Goal: Information Seeking & Learning: Learn about a topic

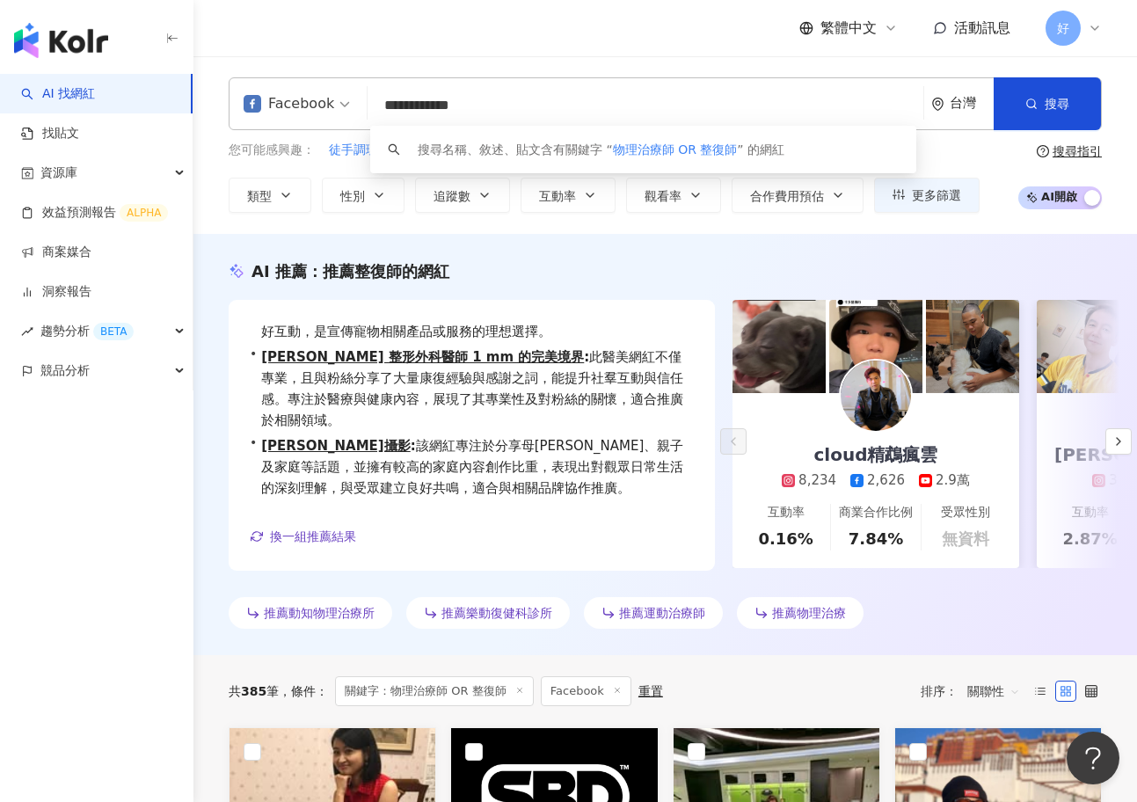
drag, startPoint x: 540, startPoint y: 100, endPoint x: 361, endPoint y: 103, distance: 178.5
click at [361, 103] on div "**********" at bounding box center [665, 103] width 873 height 53
type input "*"
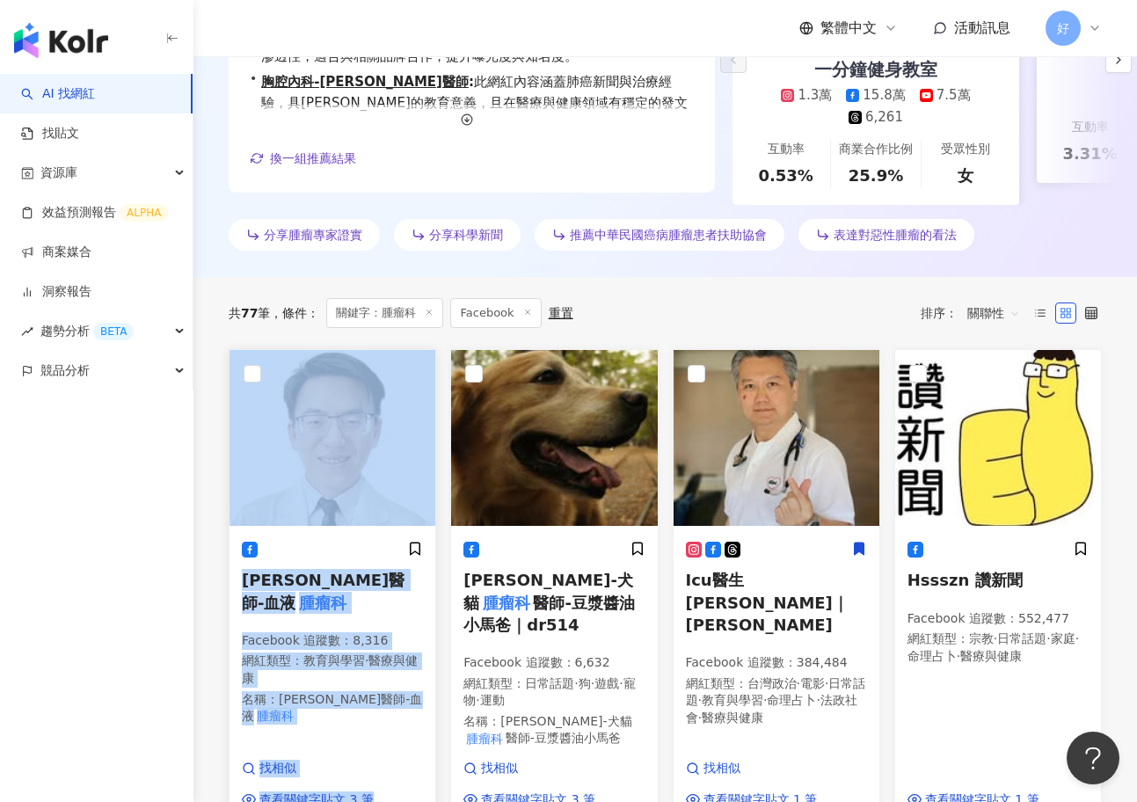
scroll to position [416, 0]
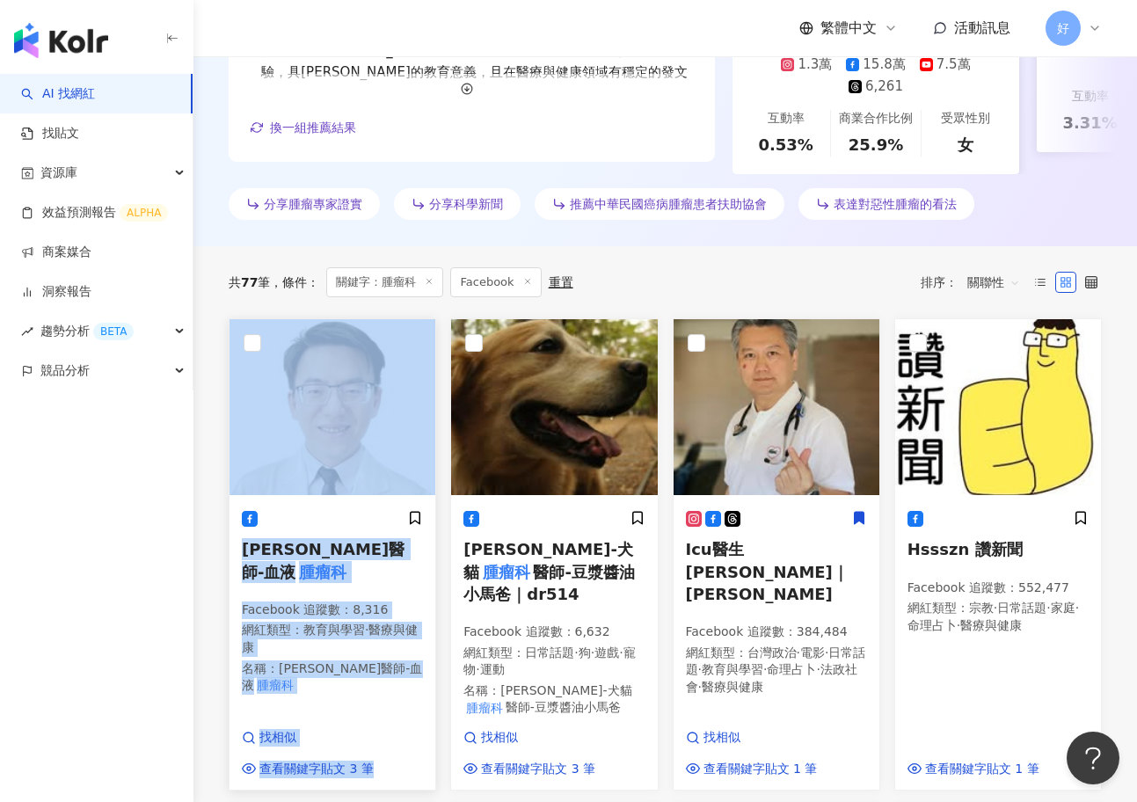
click at [411, 504] on div "陳三奇醫師-血液 腫瘤科 Facebook 追蹤數 ： 8,316 網紅類型 ： 教育與學習 · 醫療與健康 名稱 ： 陳三奇醫師-血液 腫瘤科 找相似 查看…" at bounding box center [332, 644] width 206 height 292
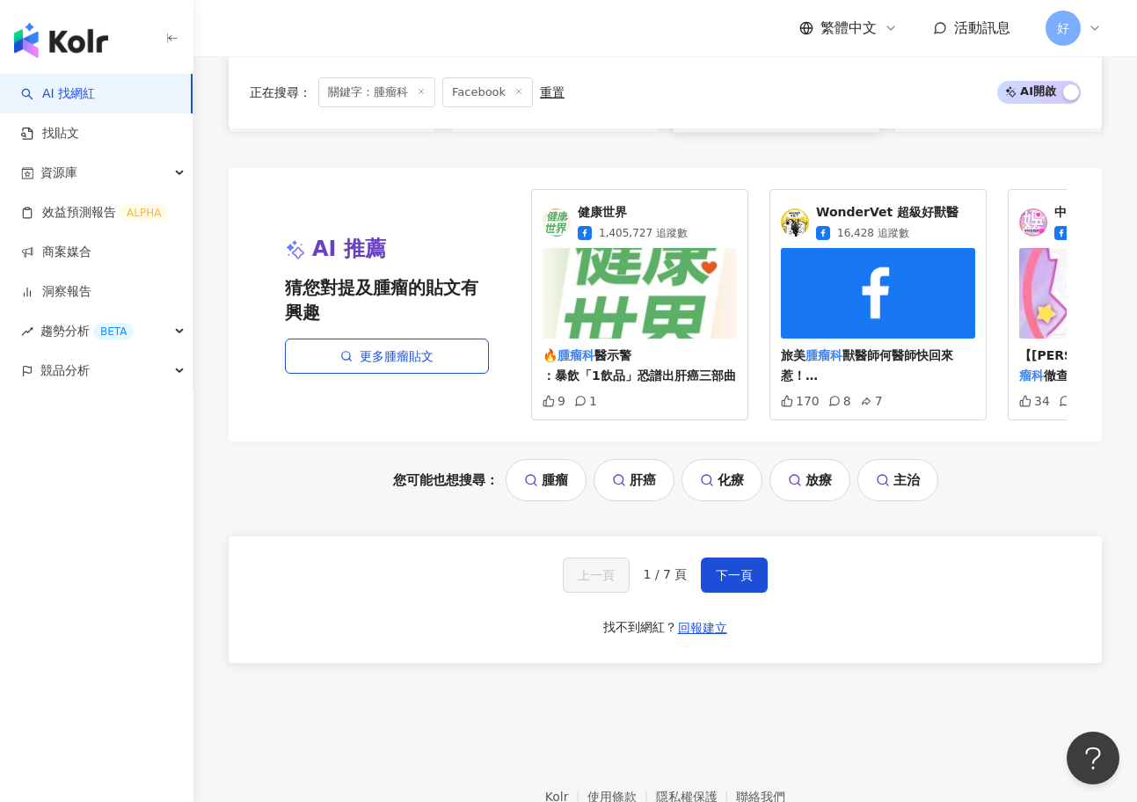
scroll to position [1975, 0]
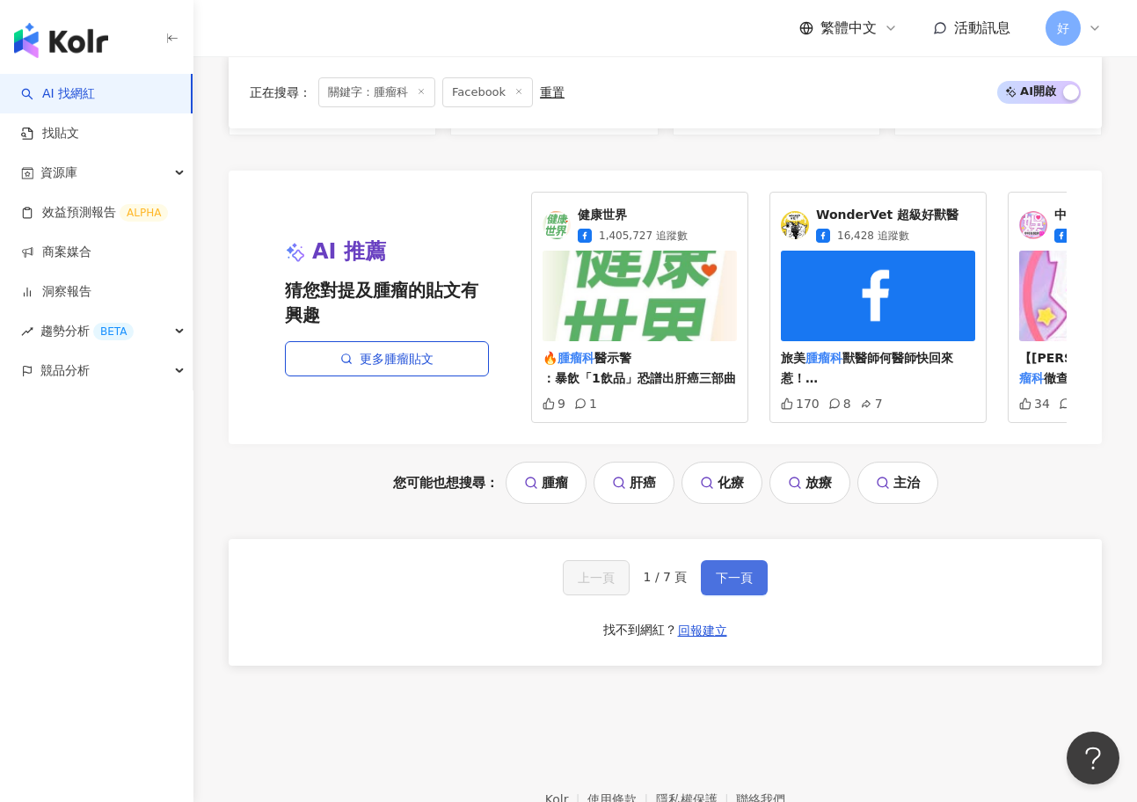
click at [738, 571] on span "下一頁" at bounding box center [734, 578] width 37 height 14
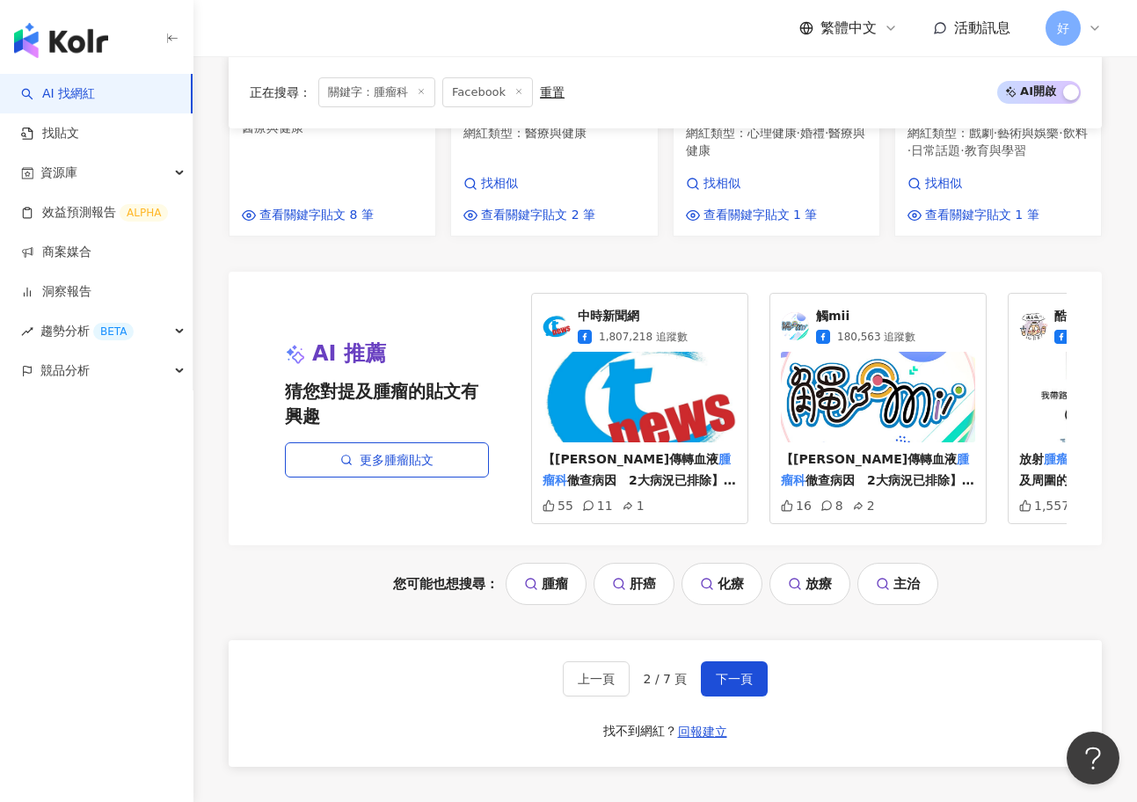
scroll to position [1833, 0]
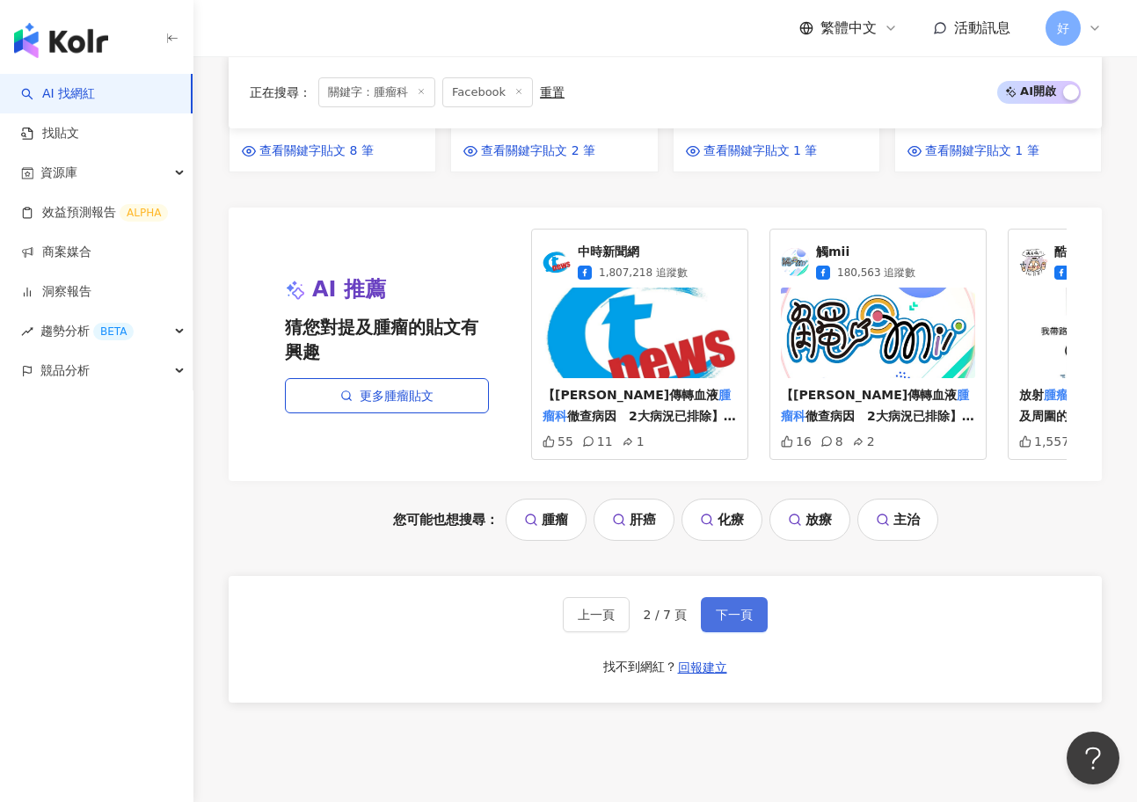
click at [722, 597] on button "下一頁" at bounding box center [734, 614] width 67 height 35
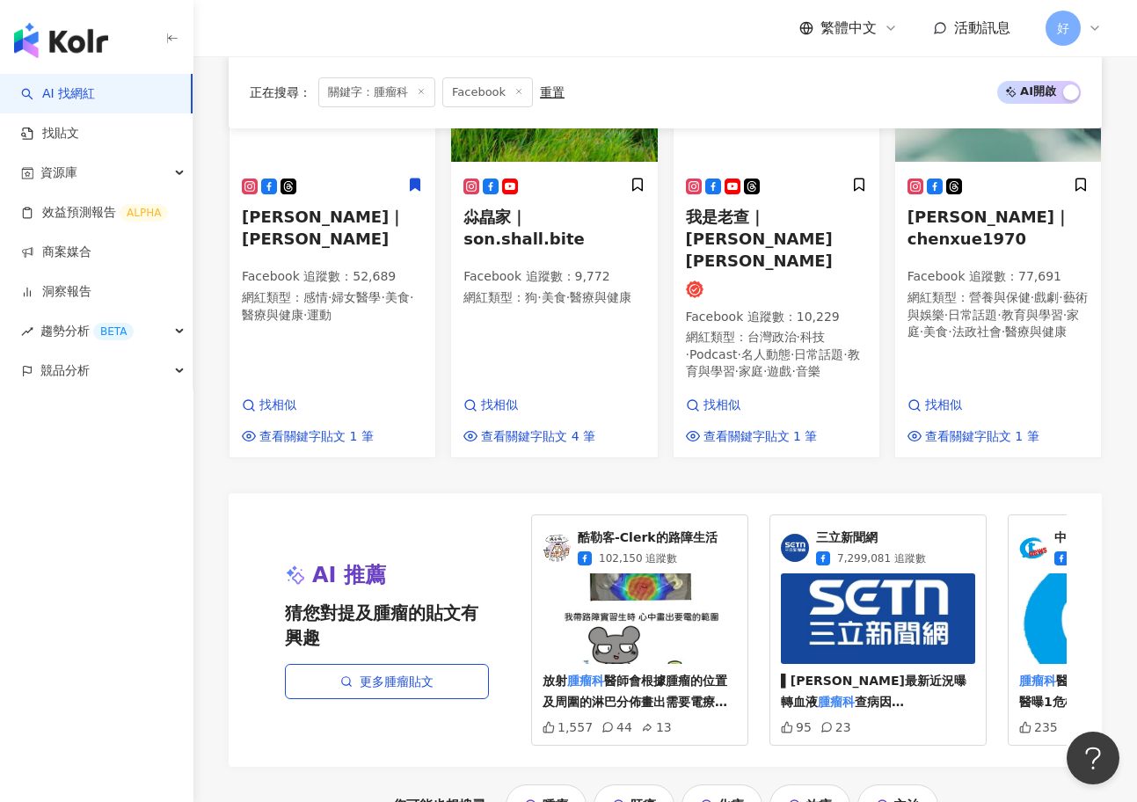
scroll to position [1853, 0]
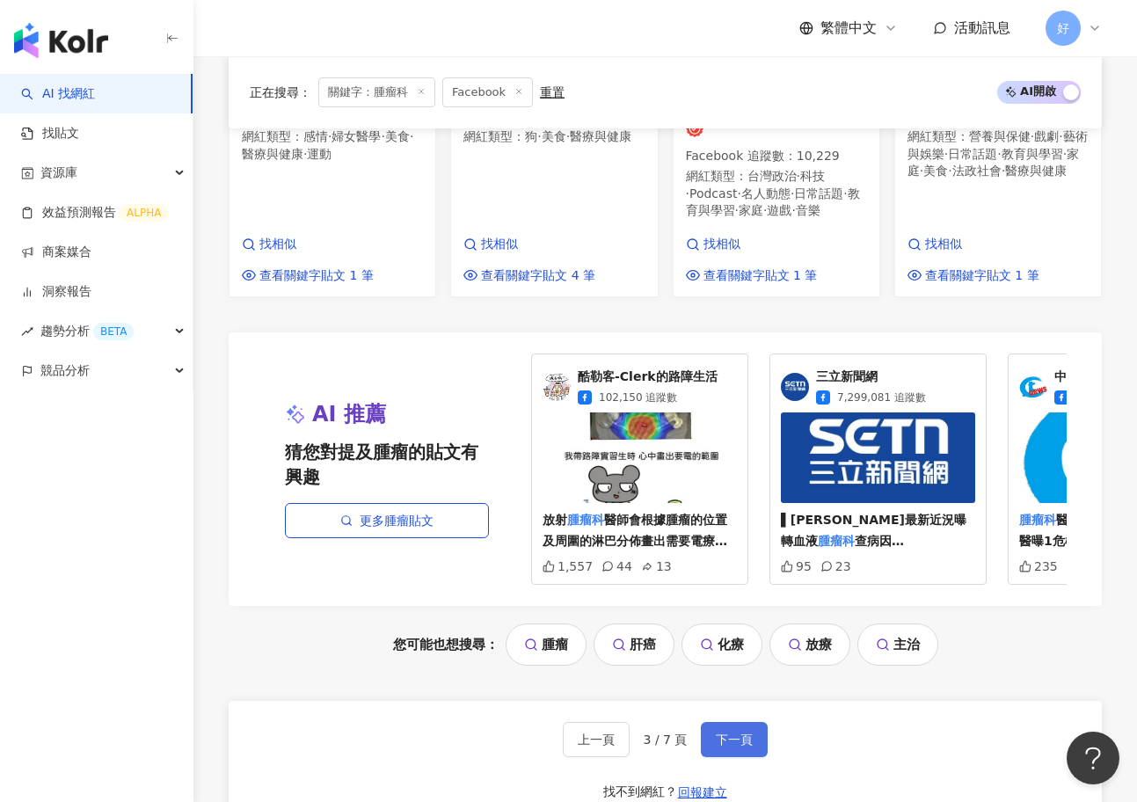
click at [745, 722] on button "下一頁" at bounding box center [734, 739] width 67 height 35
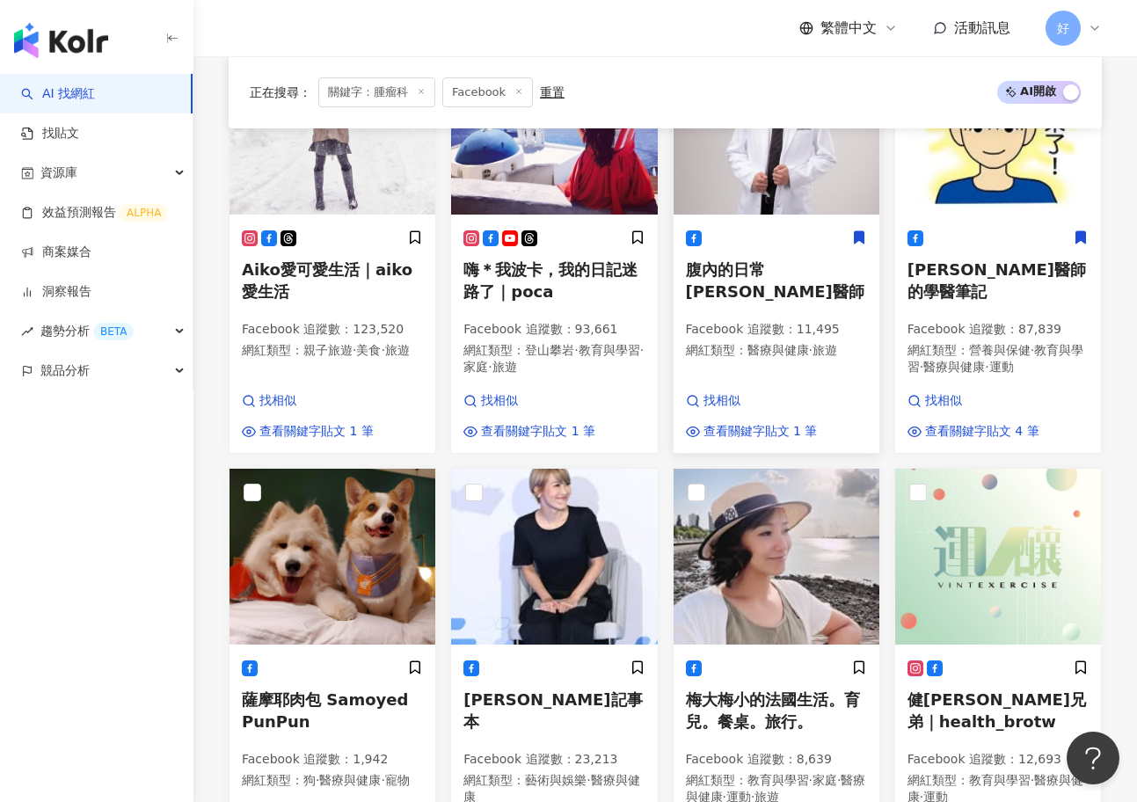
scroll to position [1762, 0]
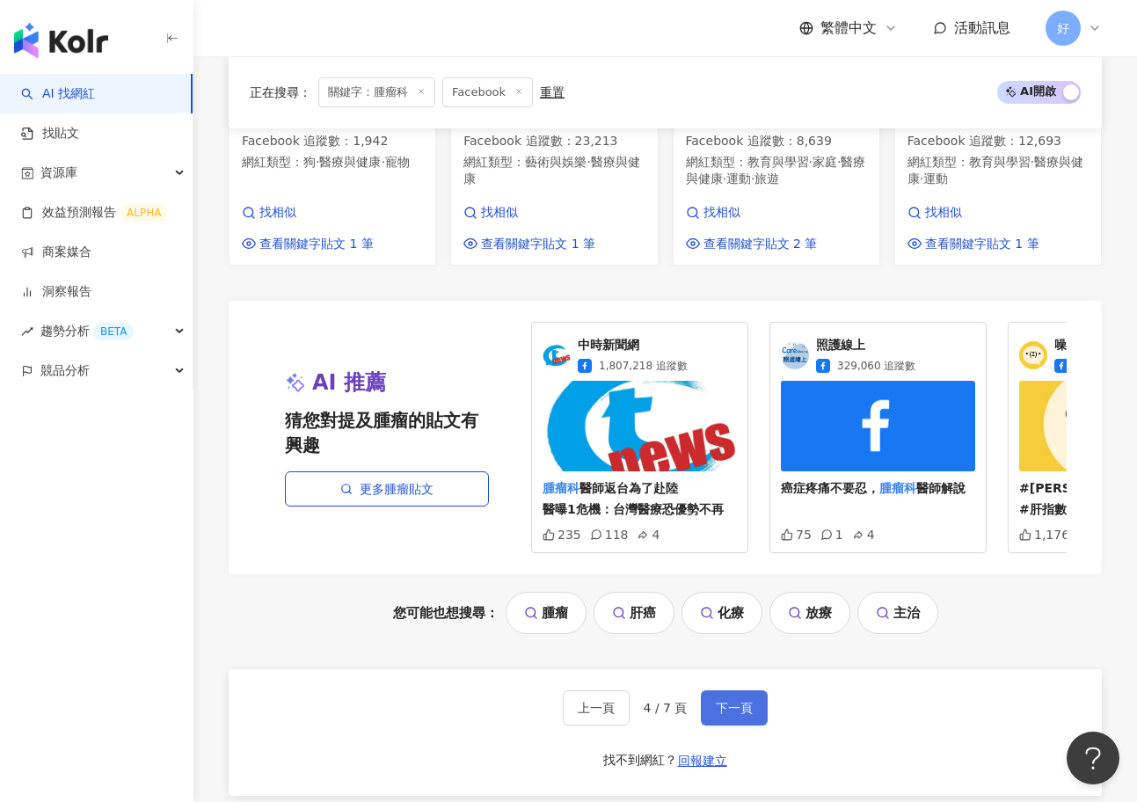
click at [738, 701] on span "下一頁" at bounding box center [734, 708] width 37 height 14
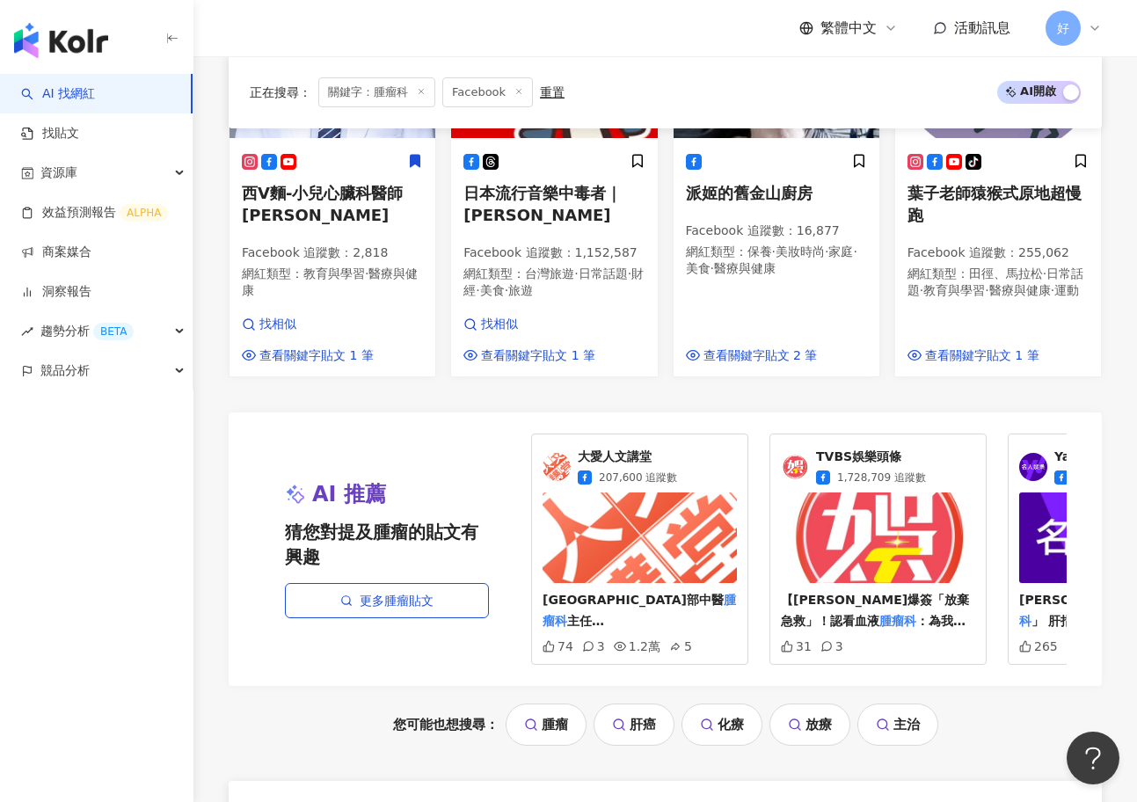
scroll to position [1783, 0]
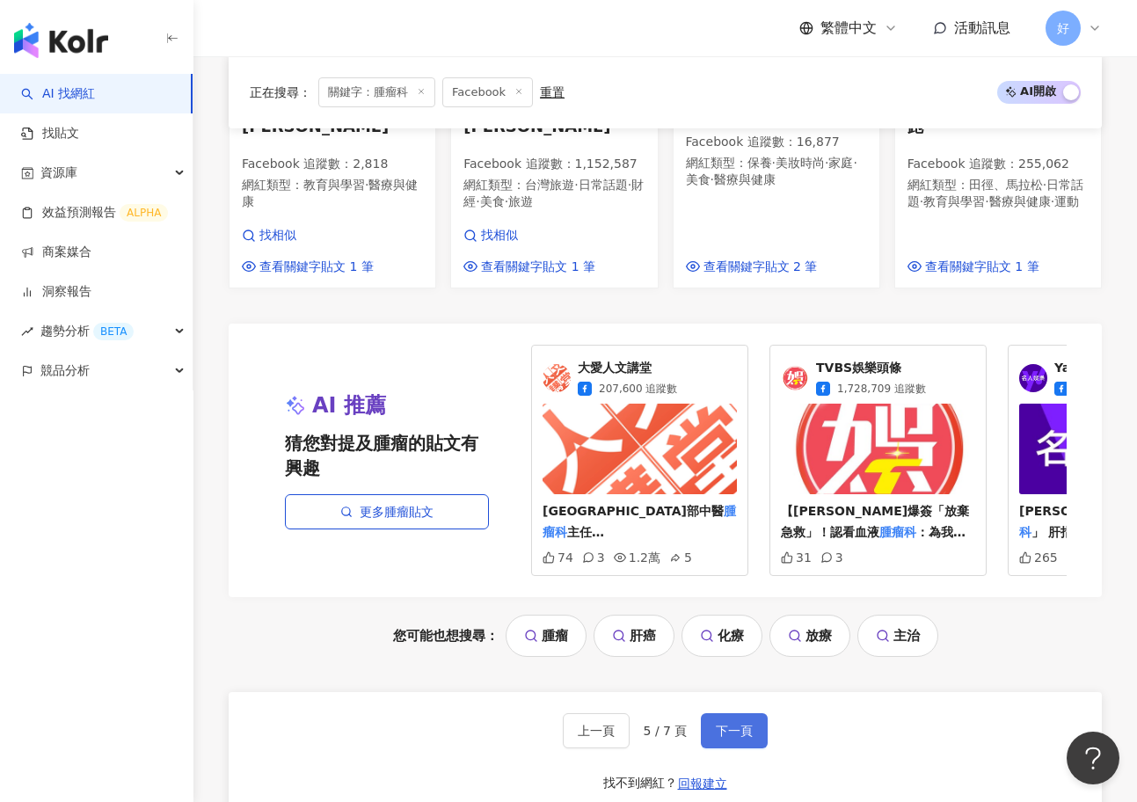
click at [735, 723] on span "下一頁" at bounding box center [734, 730] width 37 height 14
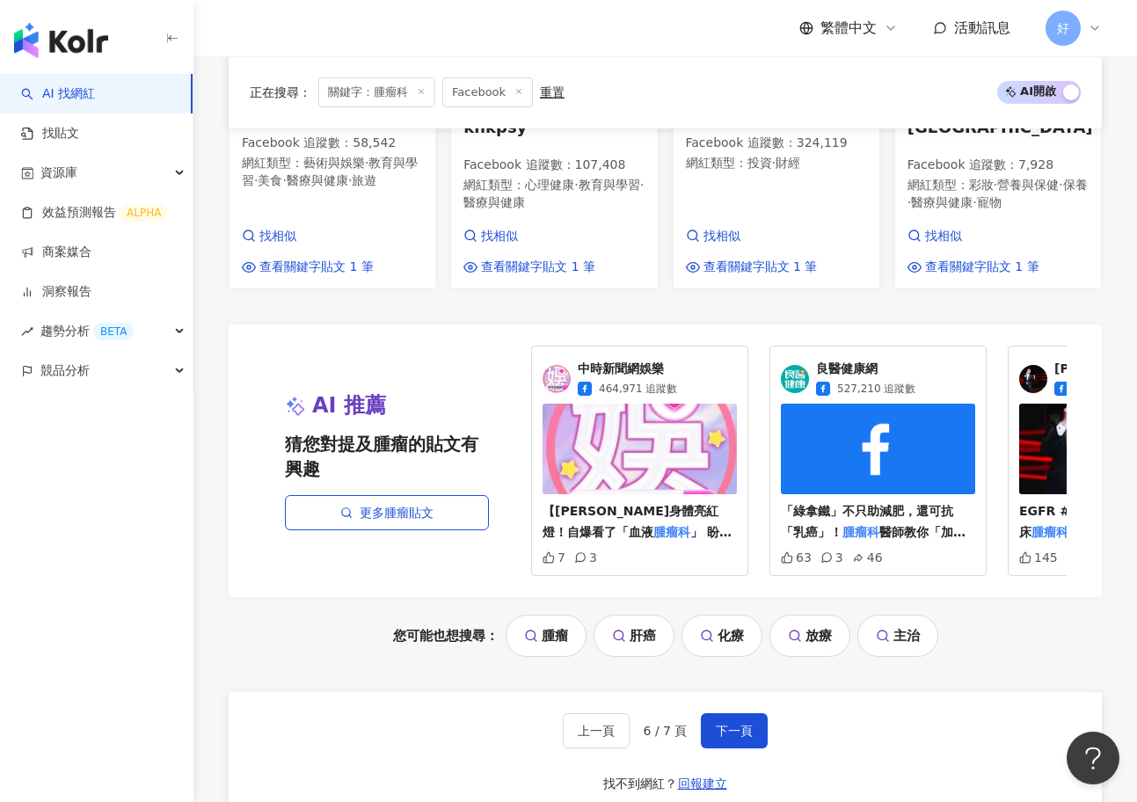
scroll to position [1775, 0]
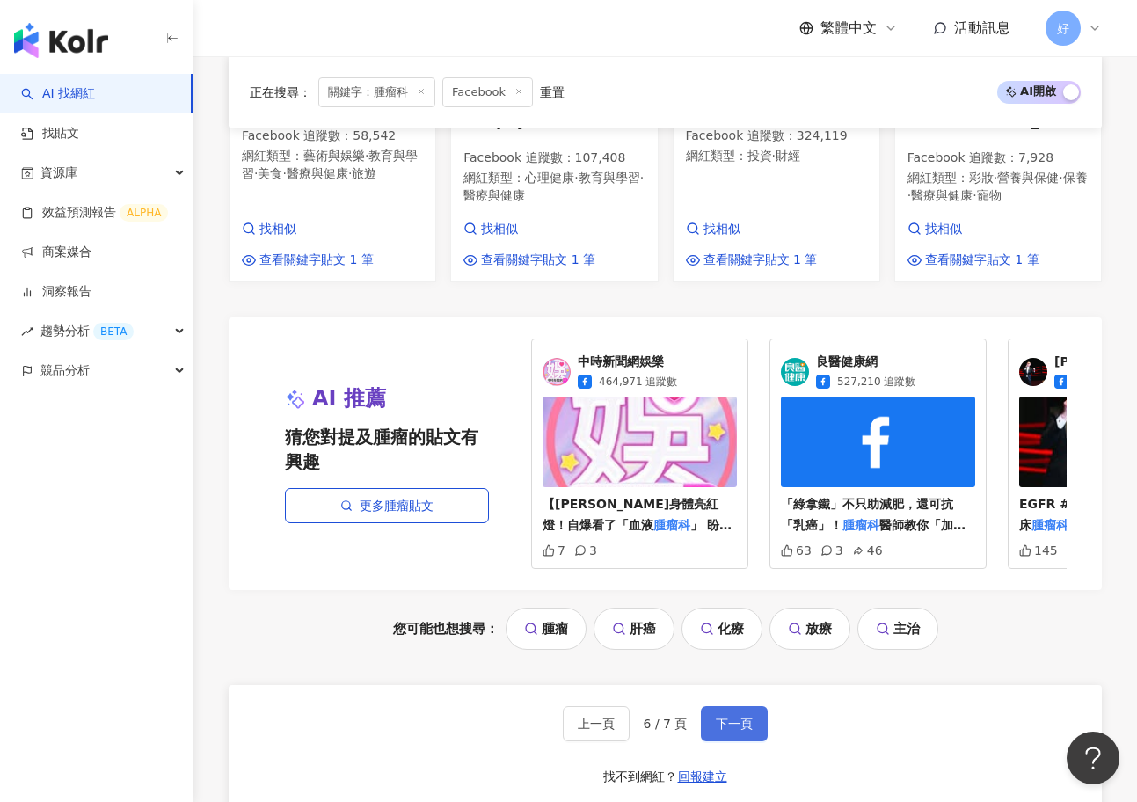
click at [743, 716] on span "下一頁" at bounding box center [734, 723] width 37 height 14
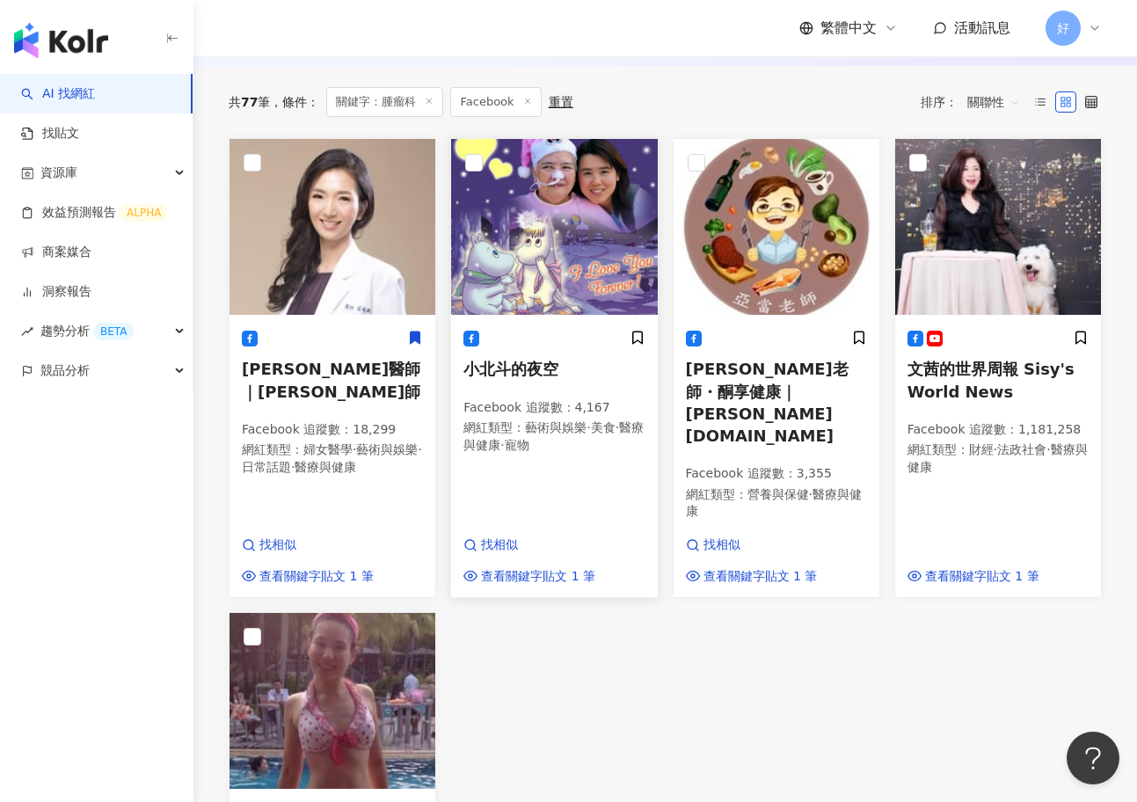
scroll to position [0, 0]
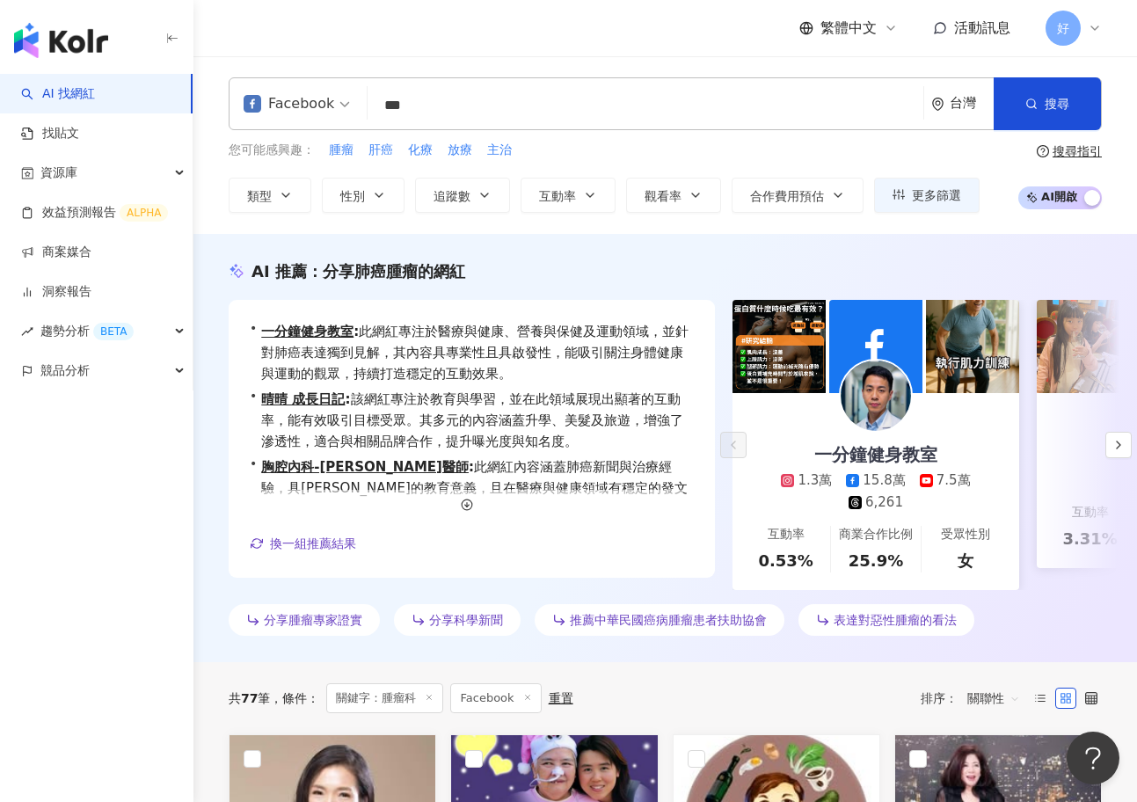
click at [412, 108] on input "***" at bounding box center [645, 105] width 542 height 33
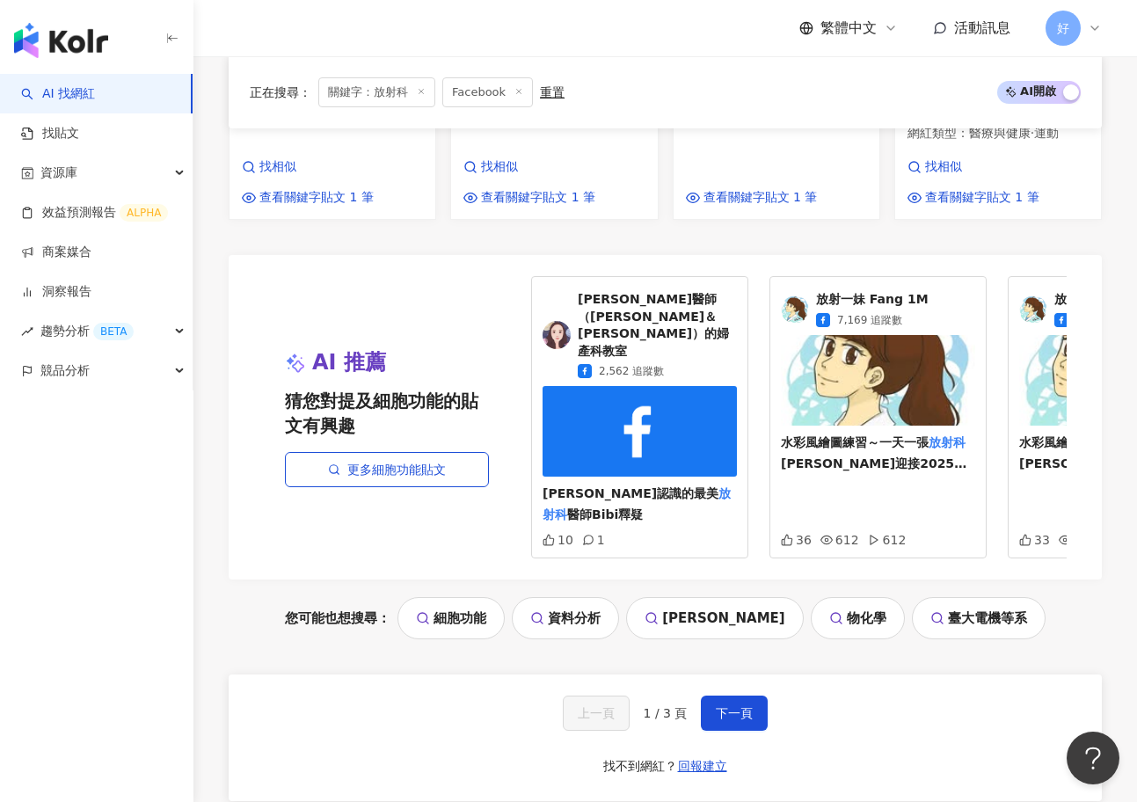
scroll to position [1619, 0]
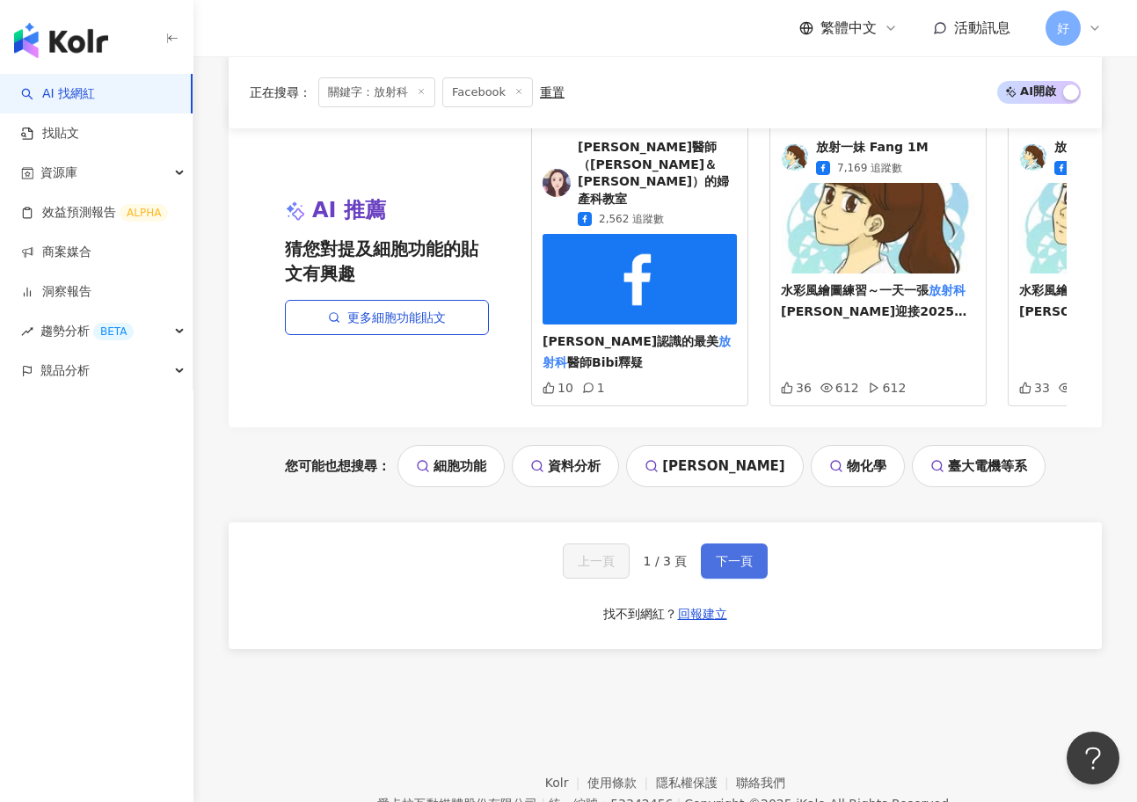
click at [737, 554] on span "下一頁" at bounding box center [734, 561] width 37 height 14
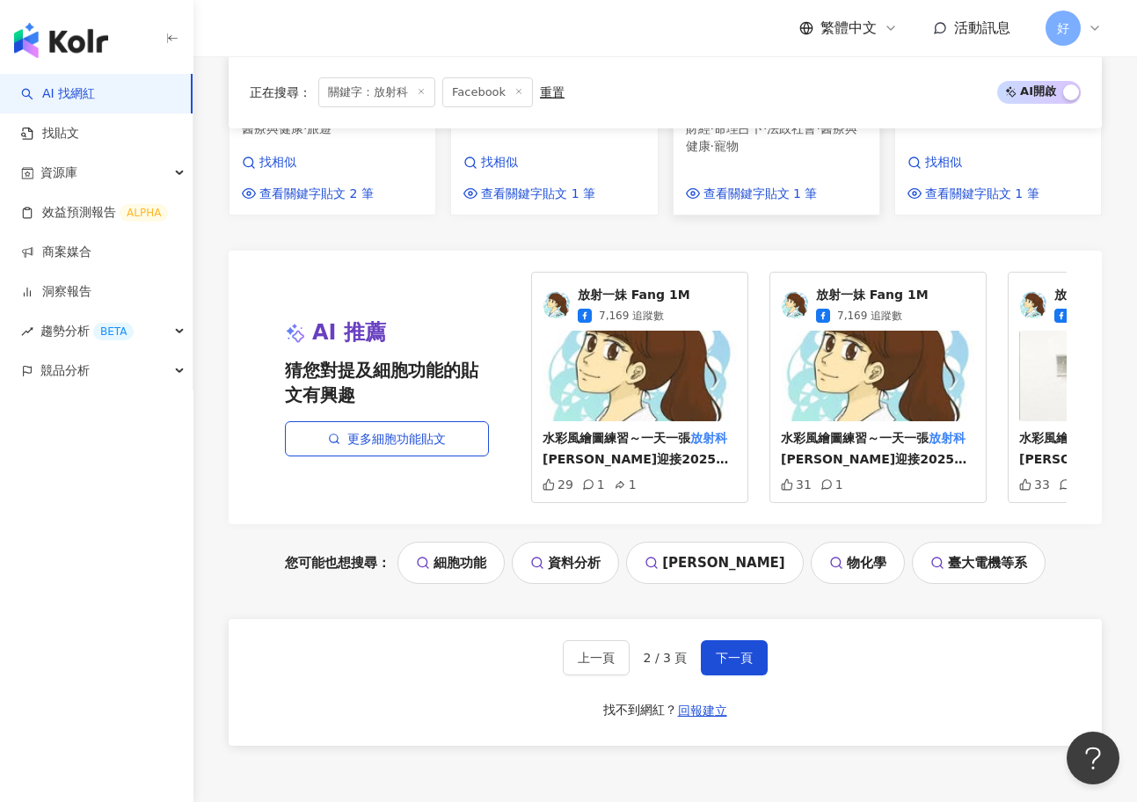
scroll to position [1614, 0]
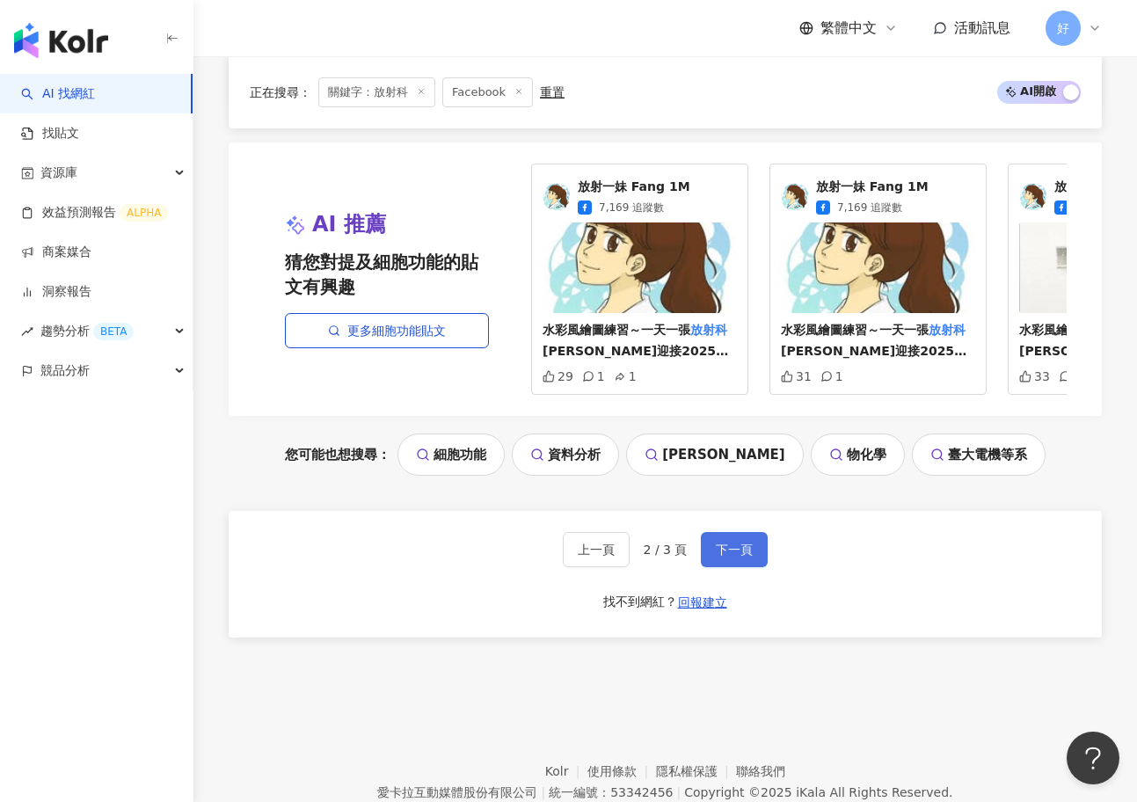
click at [722, 532] on button "下一頁" at bounding box center [734, 549] width 67 height 35
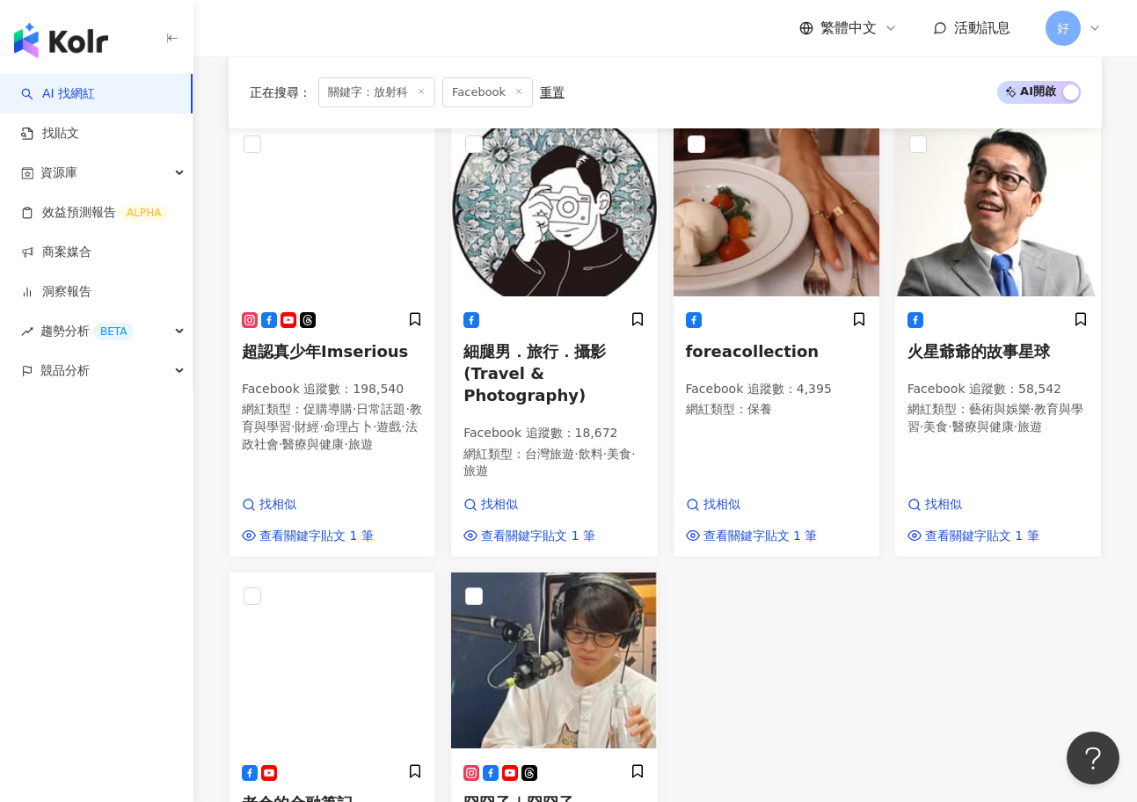
scroll to position [0, 0]
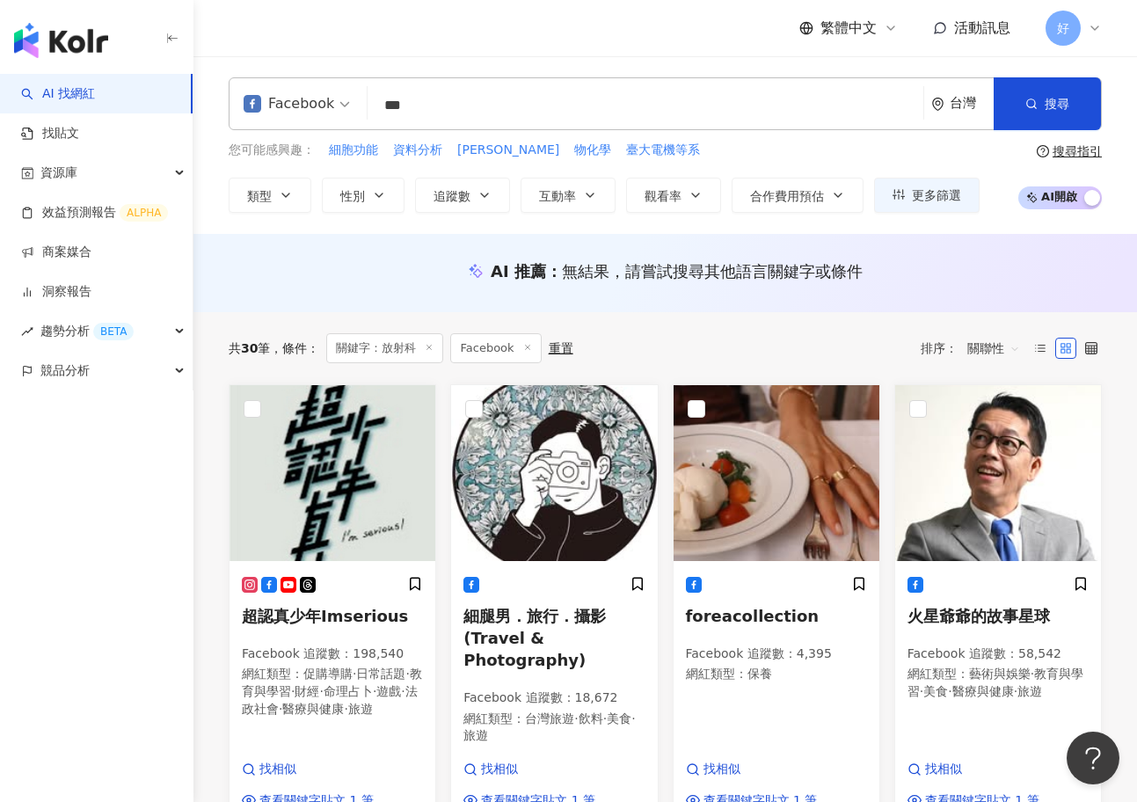
click at [407, 107] on input "***" at bounding box center [645, 105] width 542 height 33
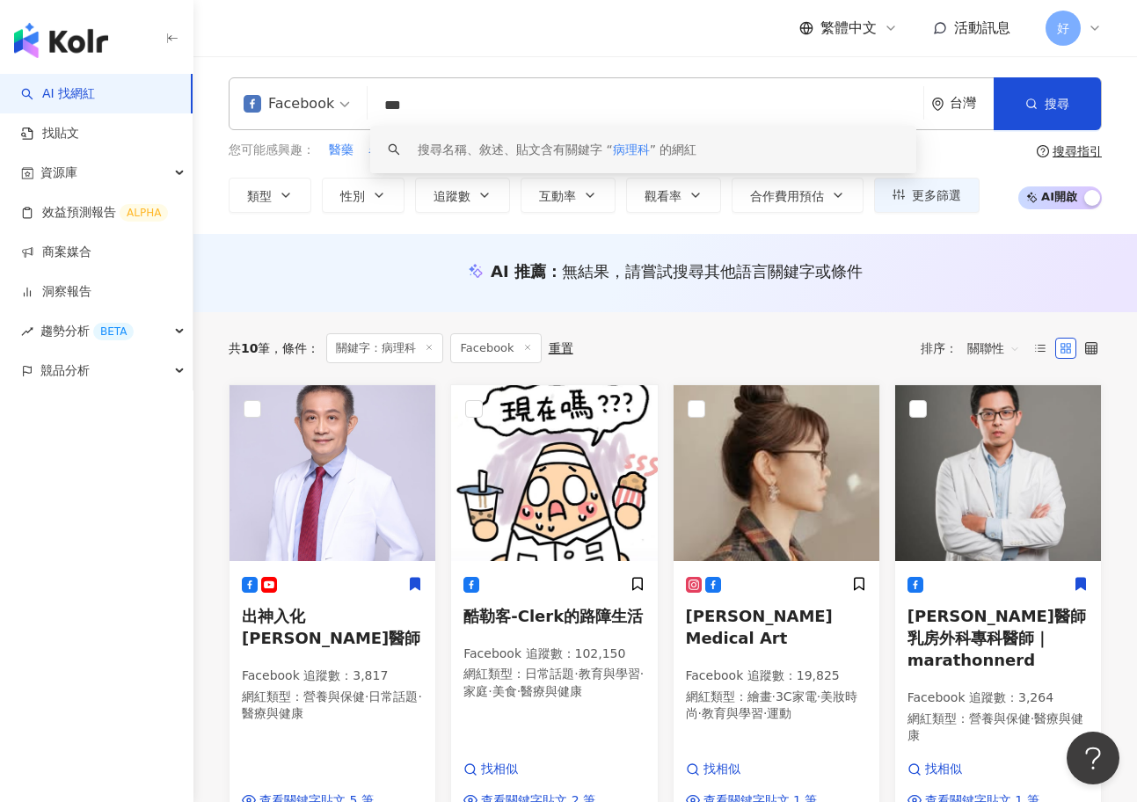
drag, startPoint x: 438, startPoint y: 102, endPoint x: 348, endPoint y: 102, distance: 89.7
click at [348, 102] on div "Facebook *** 台灣 搜尋 keyword 搜尋名稱、敘述、貼文含有關鍵字 “ 病理科 ” 的網紅" at bounding box center [665, 103] width 873 height 53
click at [483, 90] on input "***" at bounding box center [645, 105] width 542 height 33
drag, startPoint x: 431, startPoint y: 98, endPoint x: 375, endPoint y: 98, distance: 55.4
click at [375, 98] on input "***" at bounding box center [645, 105] width 542 height 33
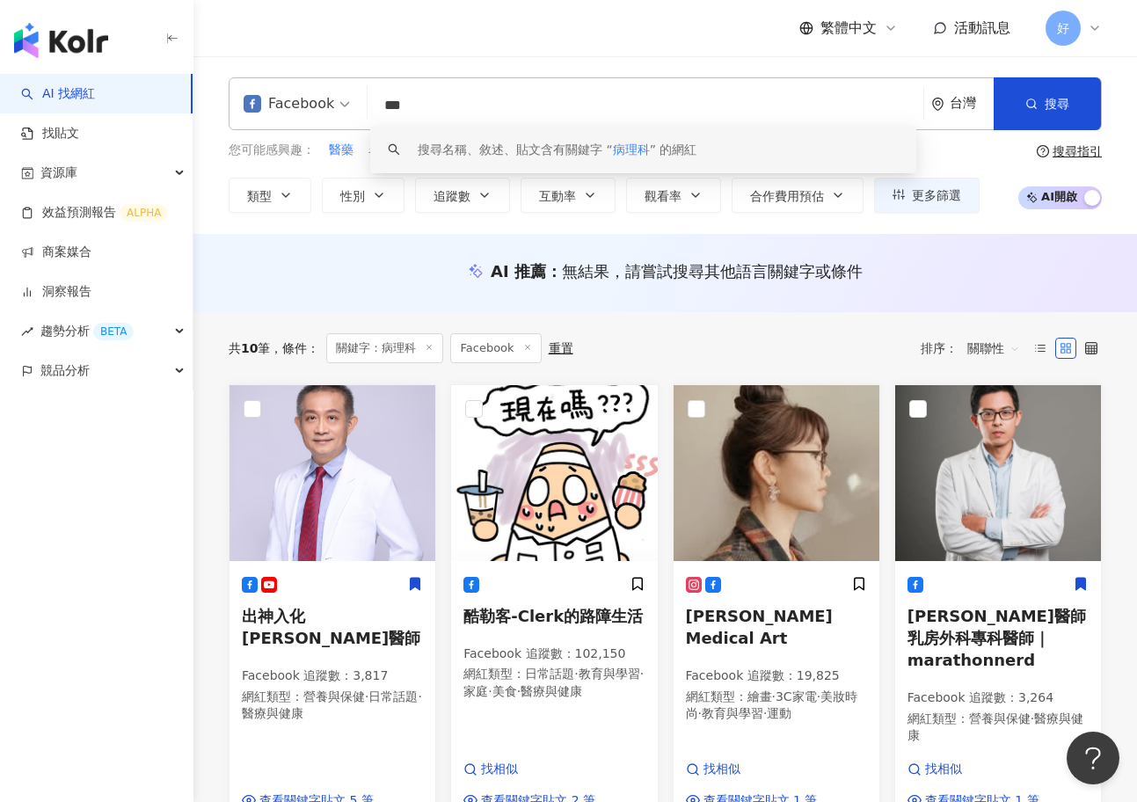
paste input "*"
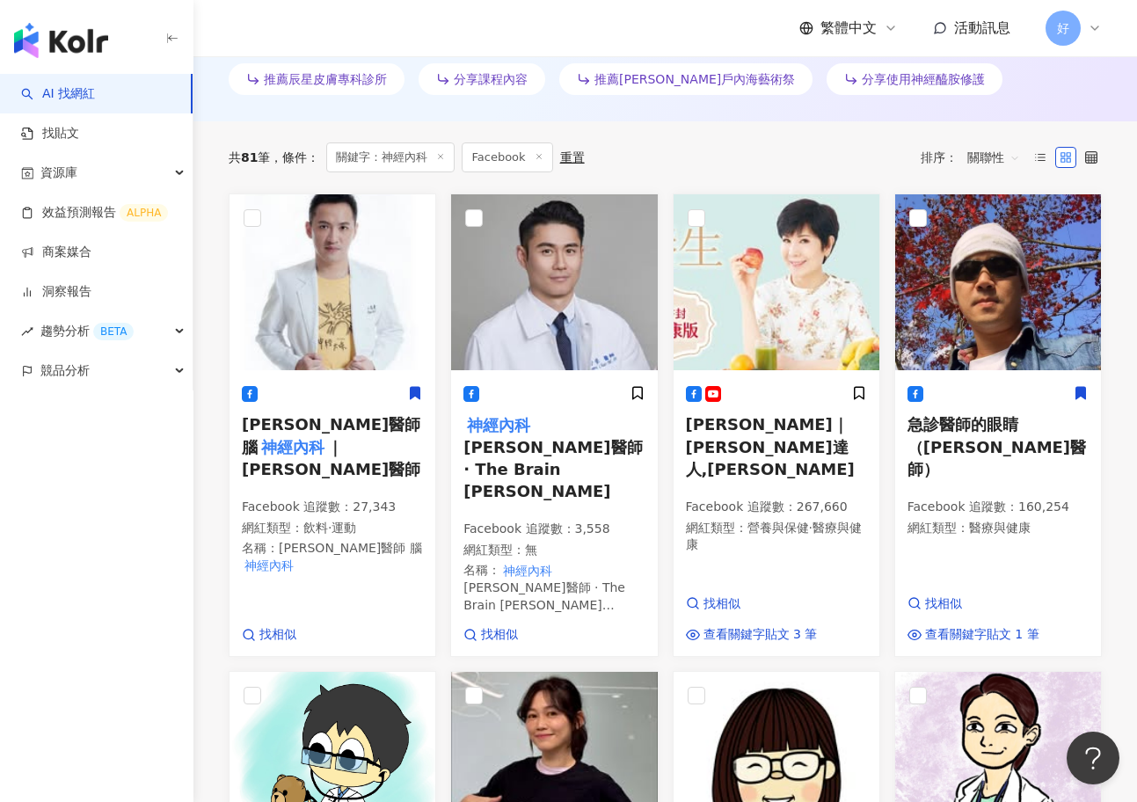
scroll to position [608, 0]
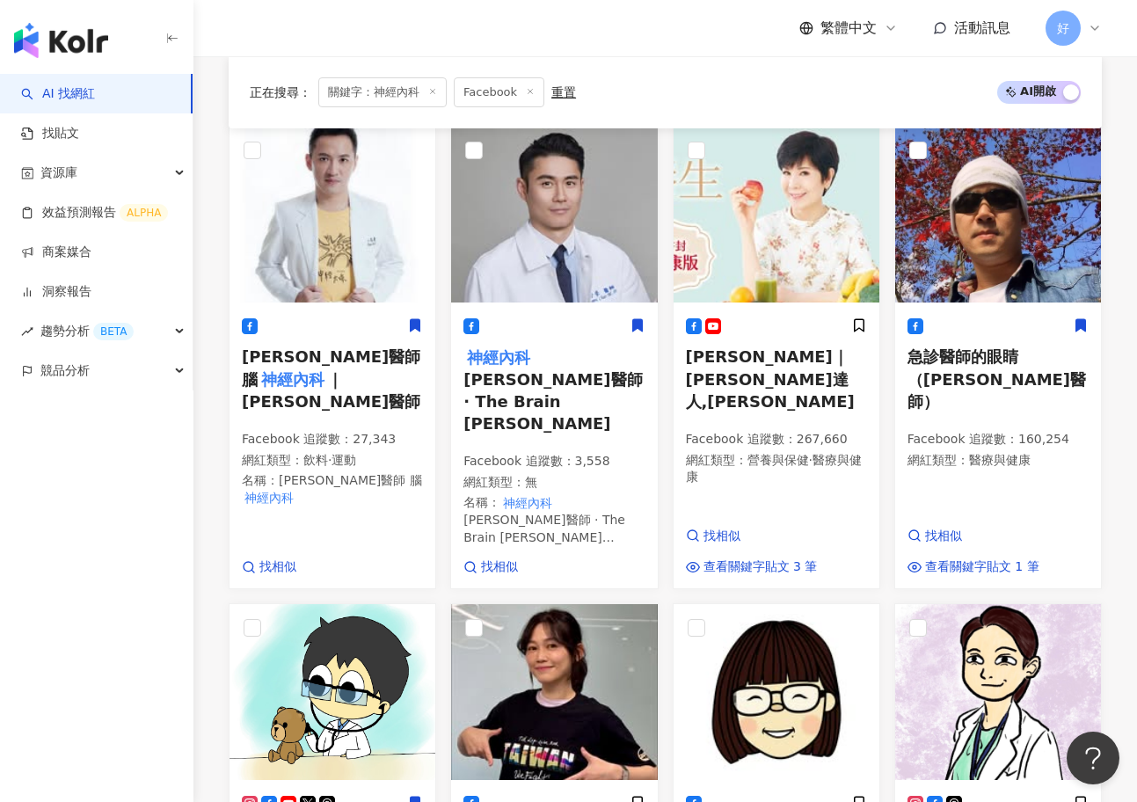
click at [639, 320] on icon at bounding box center [637, 325] width 10 height 12
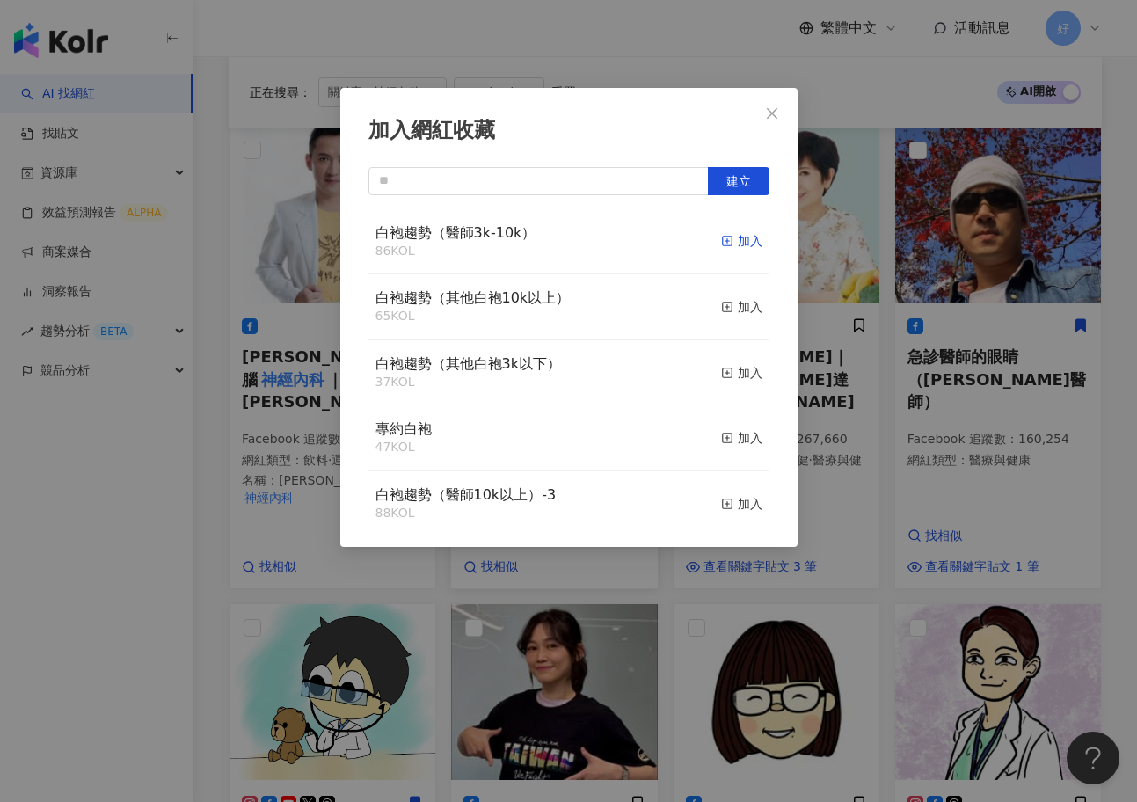
click at [755, 240] on div "加入" at bounding box center [741, 240] width 41 height 19
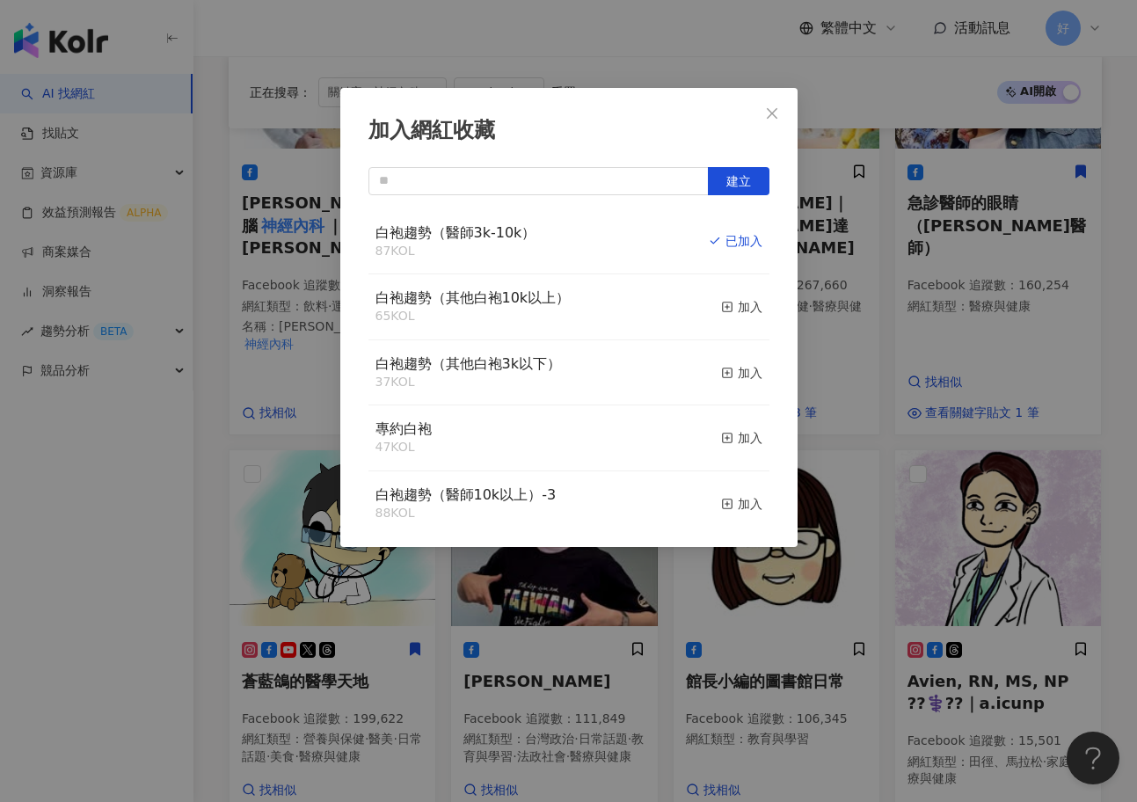
scroll to position [767, 0]
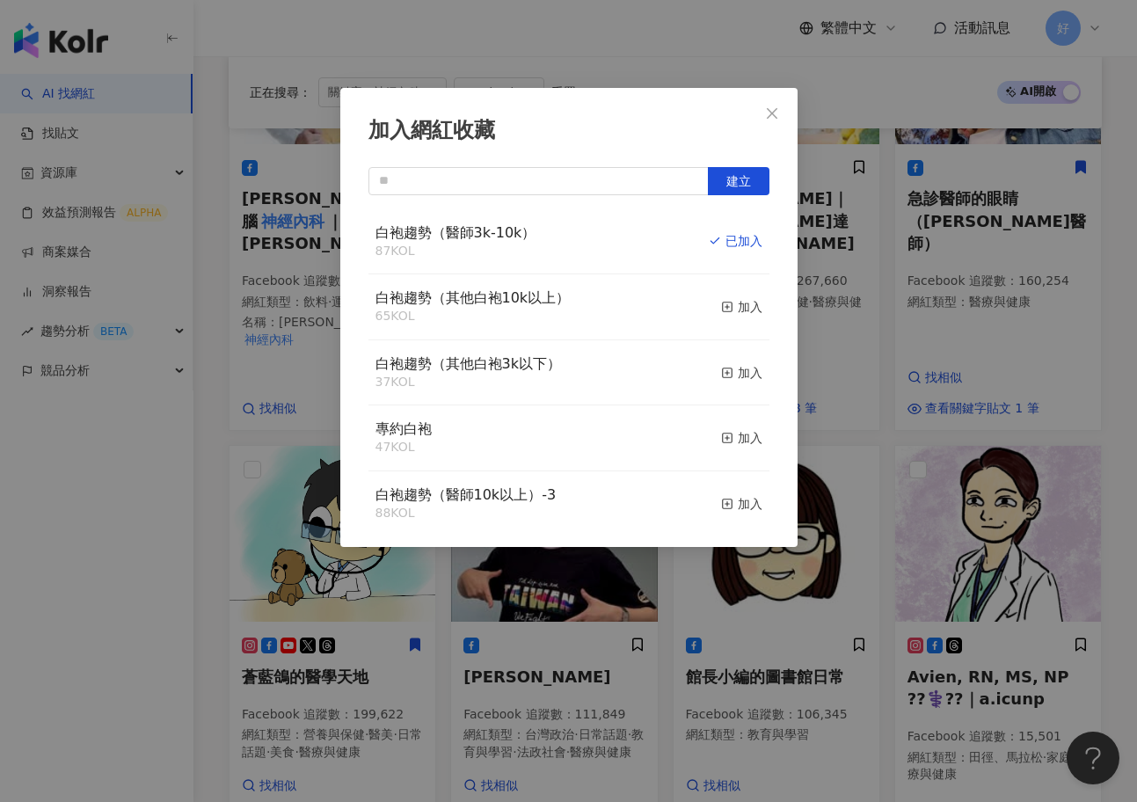
click at [962, 541] on div "加入網紅收藏 建立 白袍趨勢（醫師3k-10k） 87 KOL 已加入 白袍趨勢（其他白袍10k以上） 65 KOL 加入 白袍趨勢（其他白袍3k以下） 37…" at bounding box center [568, 401] width 1137 height 802
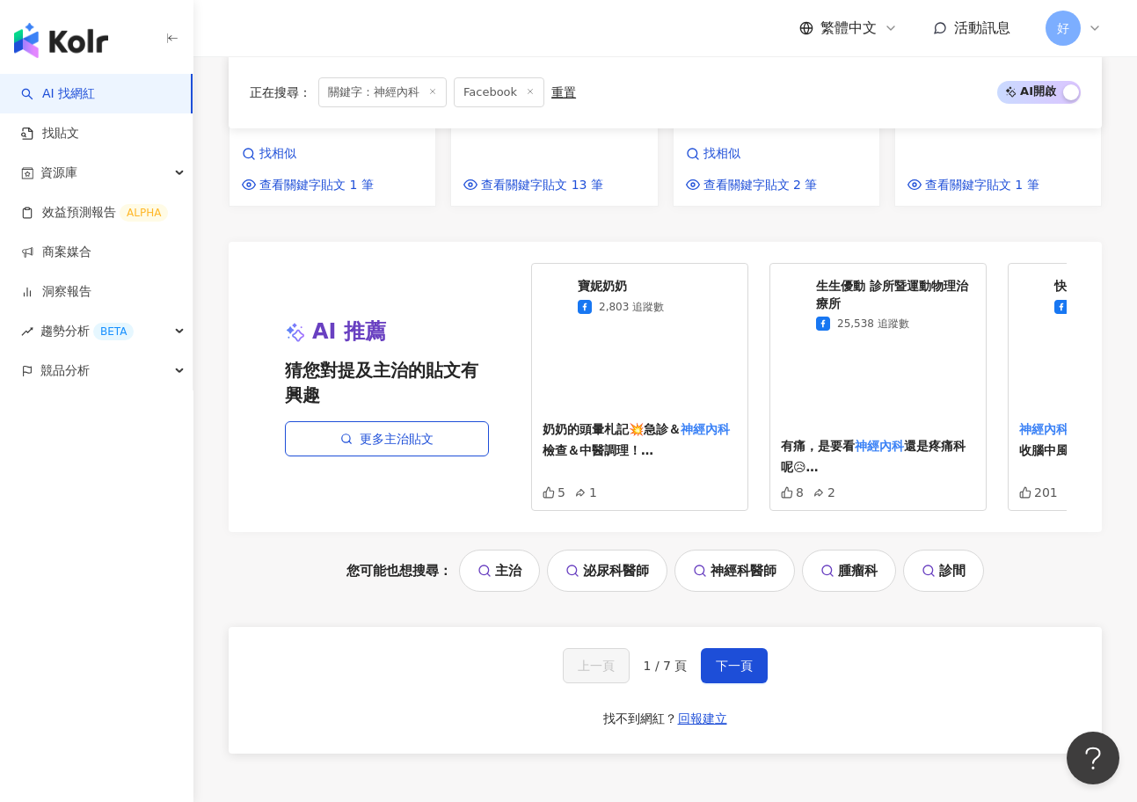
scroll to position [1981, 0]
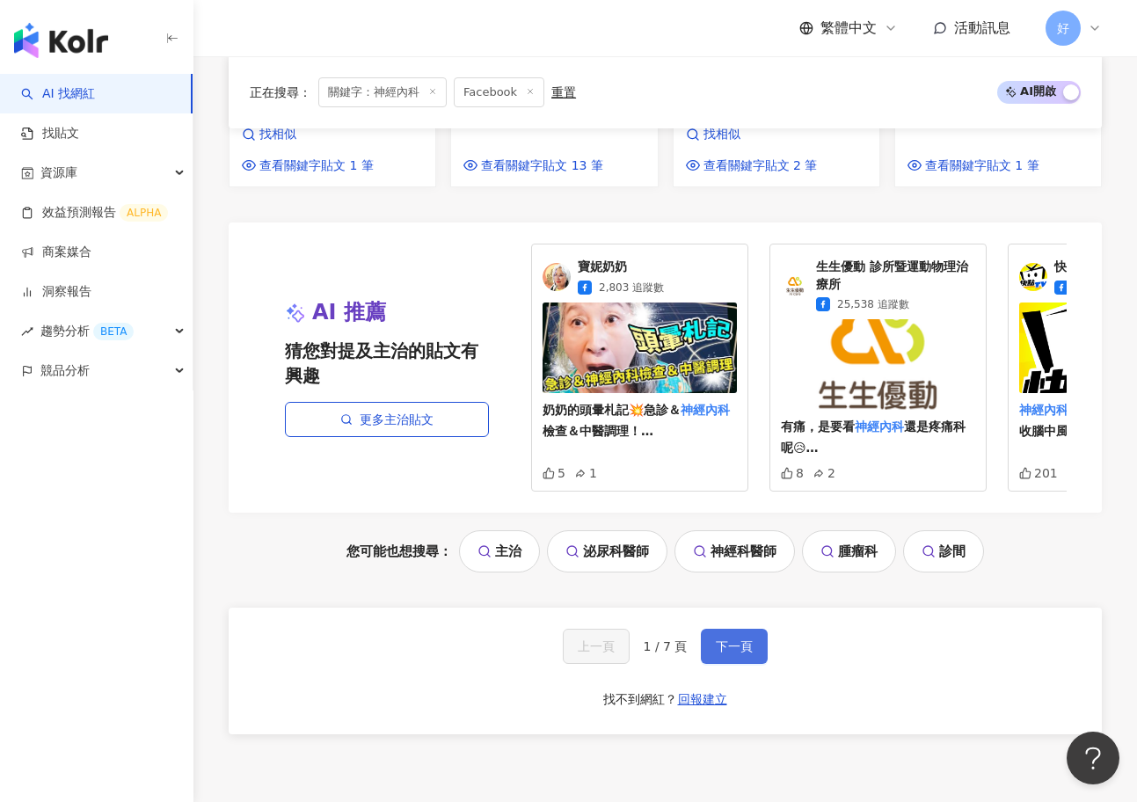
click at [716, 639] on span "下一頁" at bounding box center [734, 646] width 37 height 14
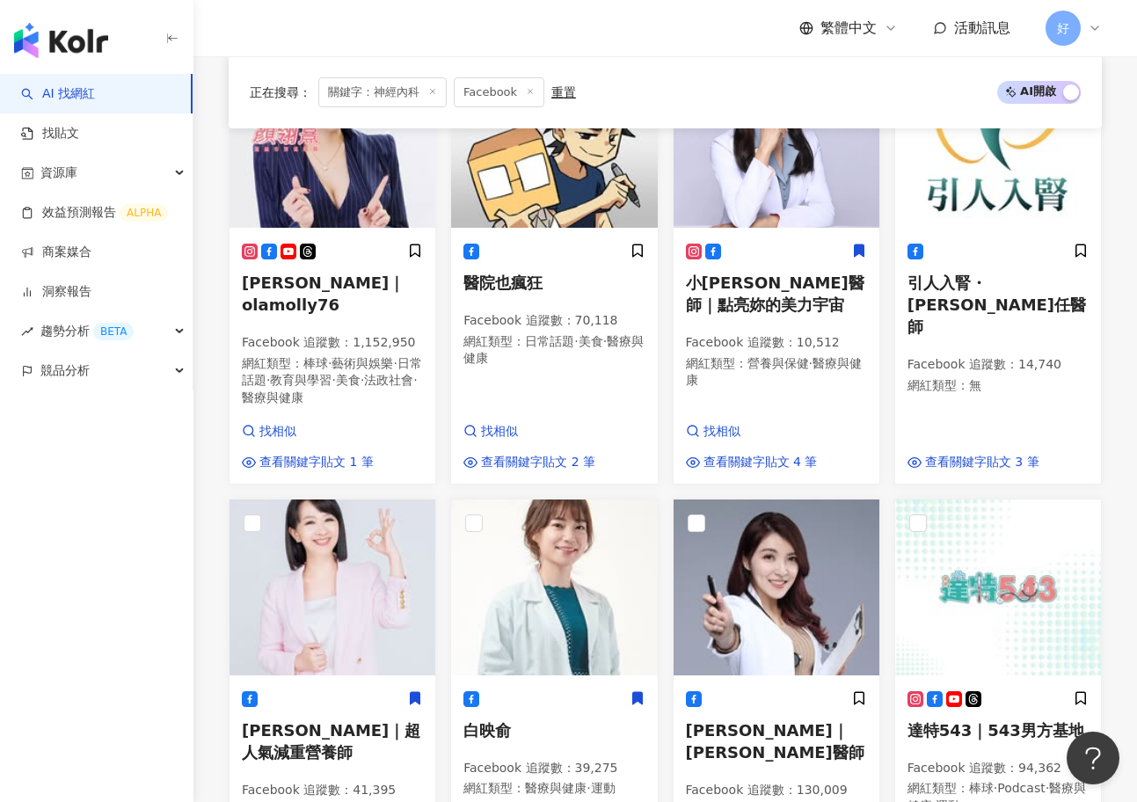
scroll to position [1156, 0]
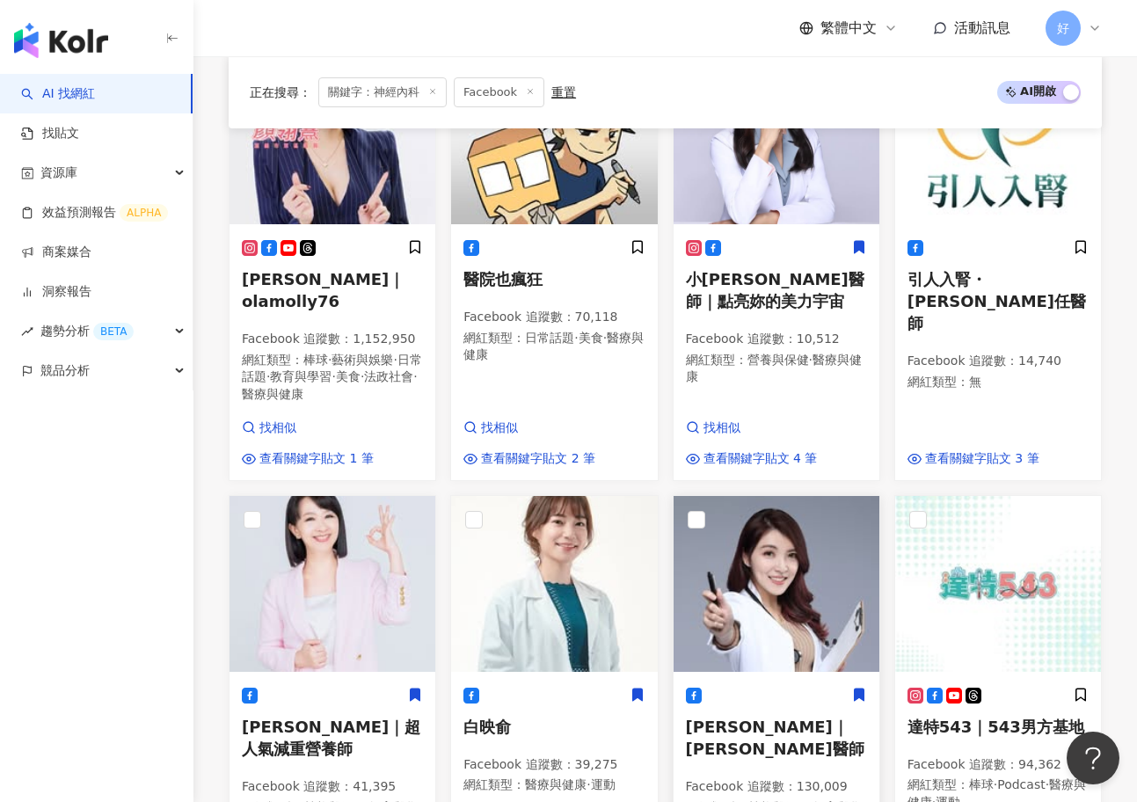
click at [863, 687] on icon at bounding box center [859, 695] width 16 height 16
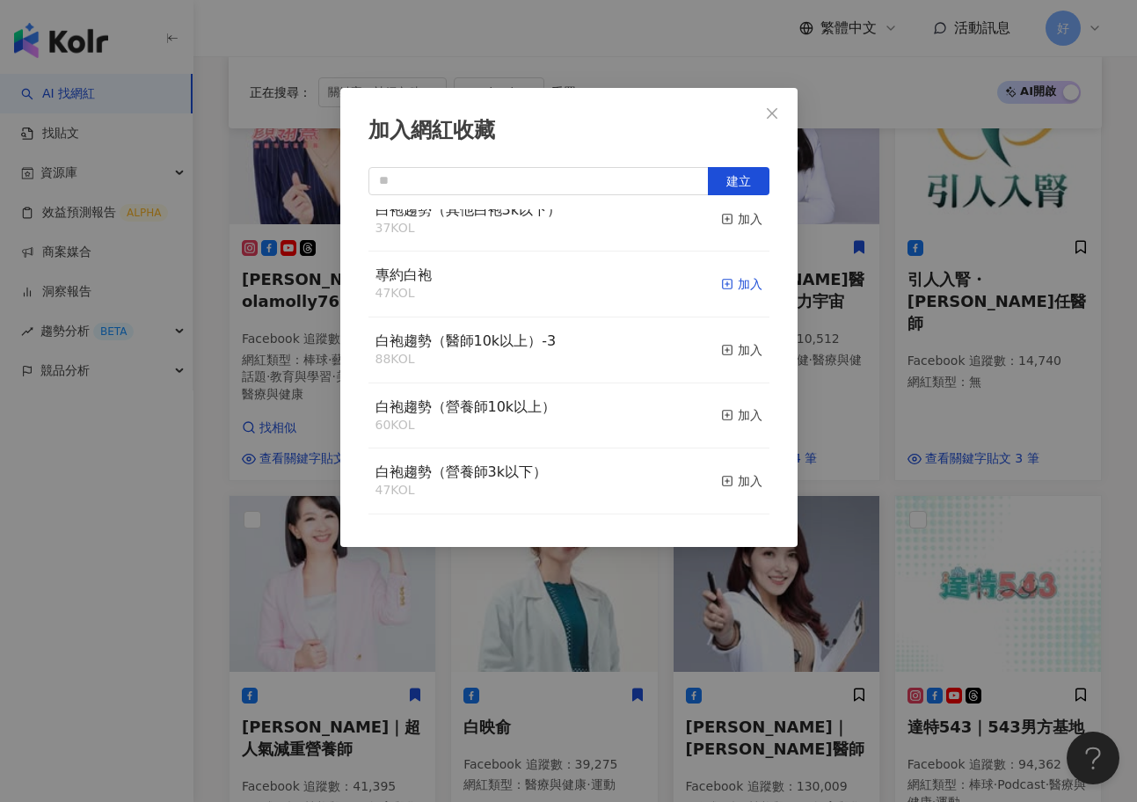
scroll to position [156, 0]
click at [716, 352] on div "白袍趨勢（醫師10k以上）-3 88 KOL 加入" at bounding box center [568, 348] width 401 height 66
click at [737, 343] on div "加入" at bounding box center [741, 347] width 41 height 19
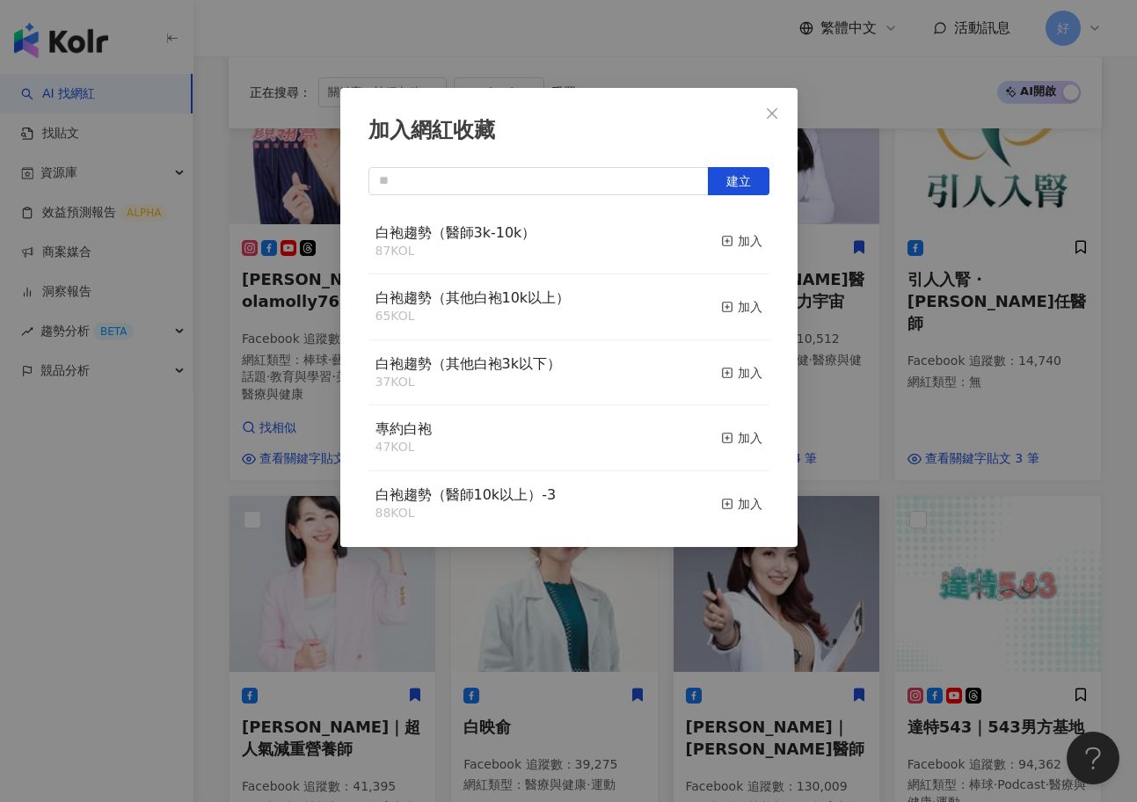
click at [868, 410] on div "加入網紅收藏 建立 白袍趨勢（醫師3k-10k） 87 KOL 加入 白袍趨勢（其他白袍10k以上） 65 KOL 加入 白袍趨勢（其他白袍3k以下） 37 …" at bounding box center [568, 401] width 1137 height 802
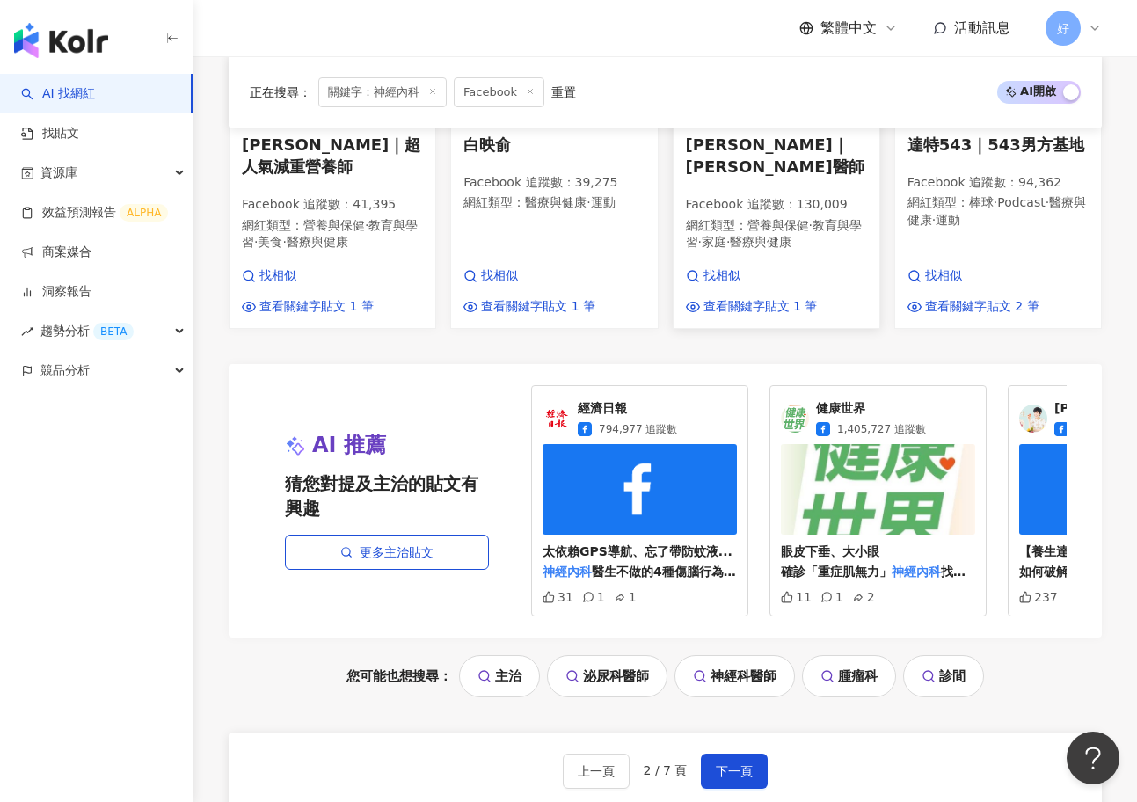
scroll to position [1744, 0]
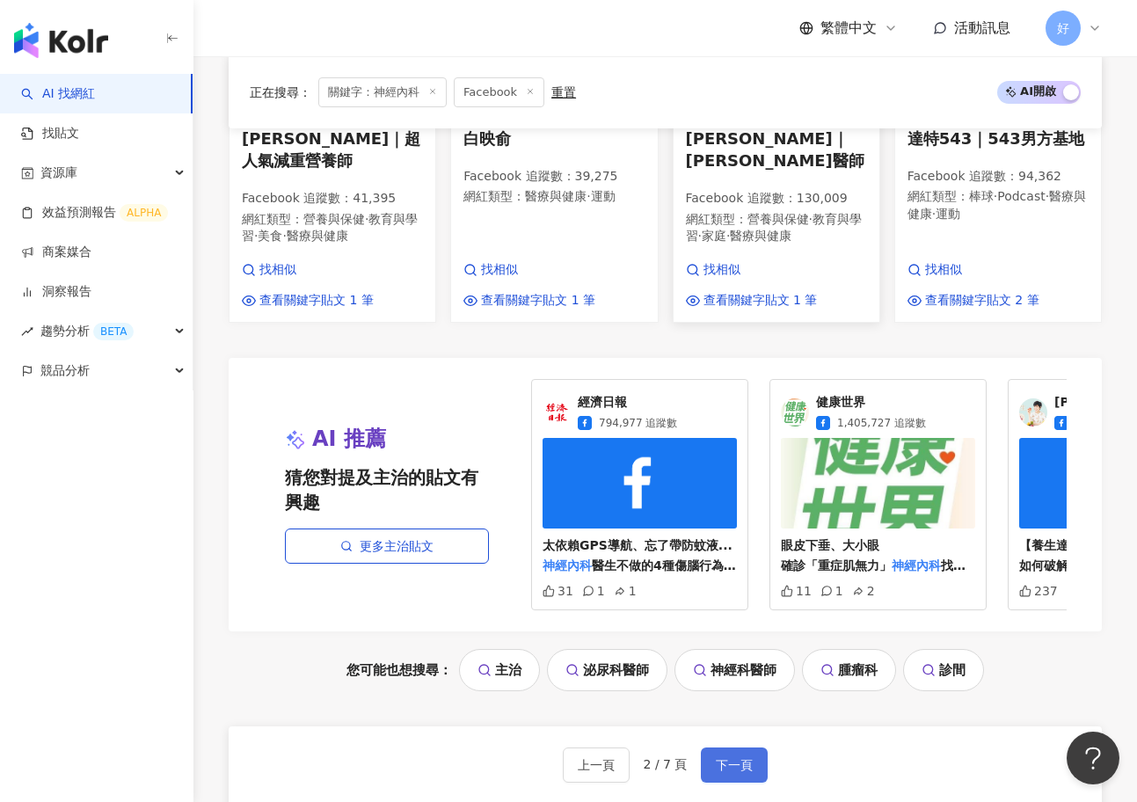
click at [750, 747] on button "下一頁" at bounding box center [734, 764] width 67 height 35
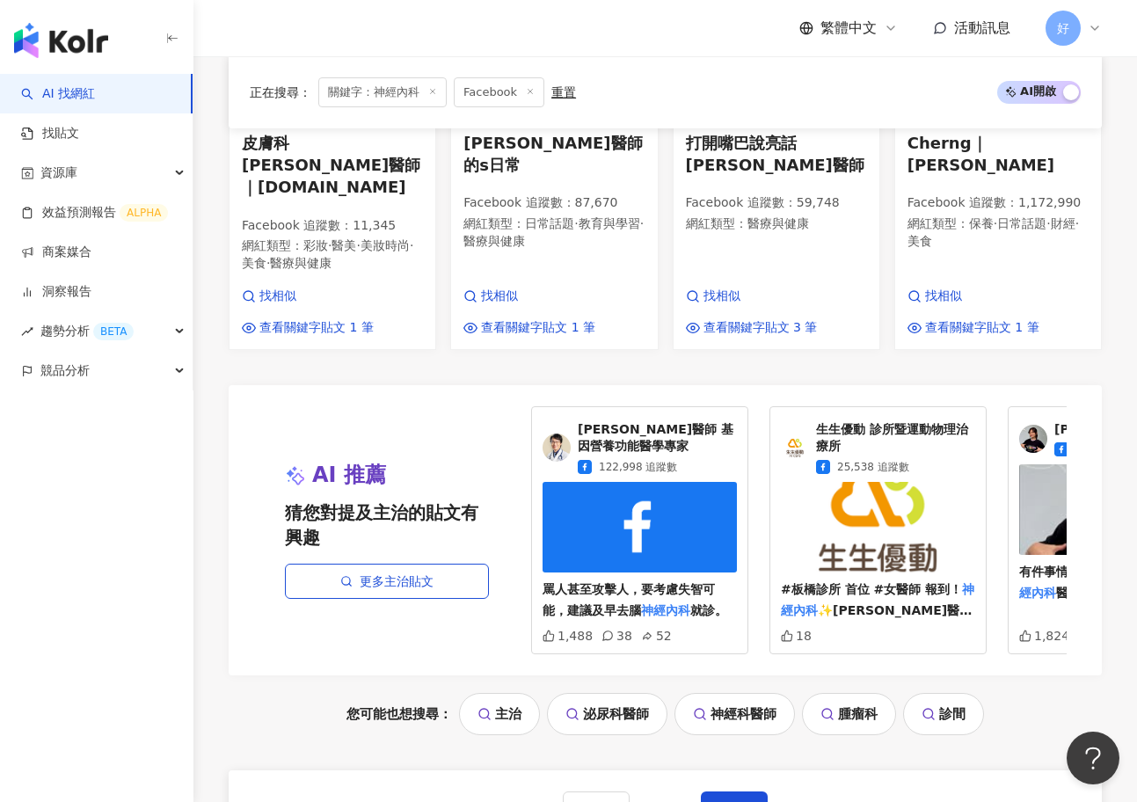
scroll to position [1812, 0]
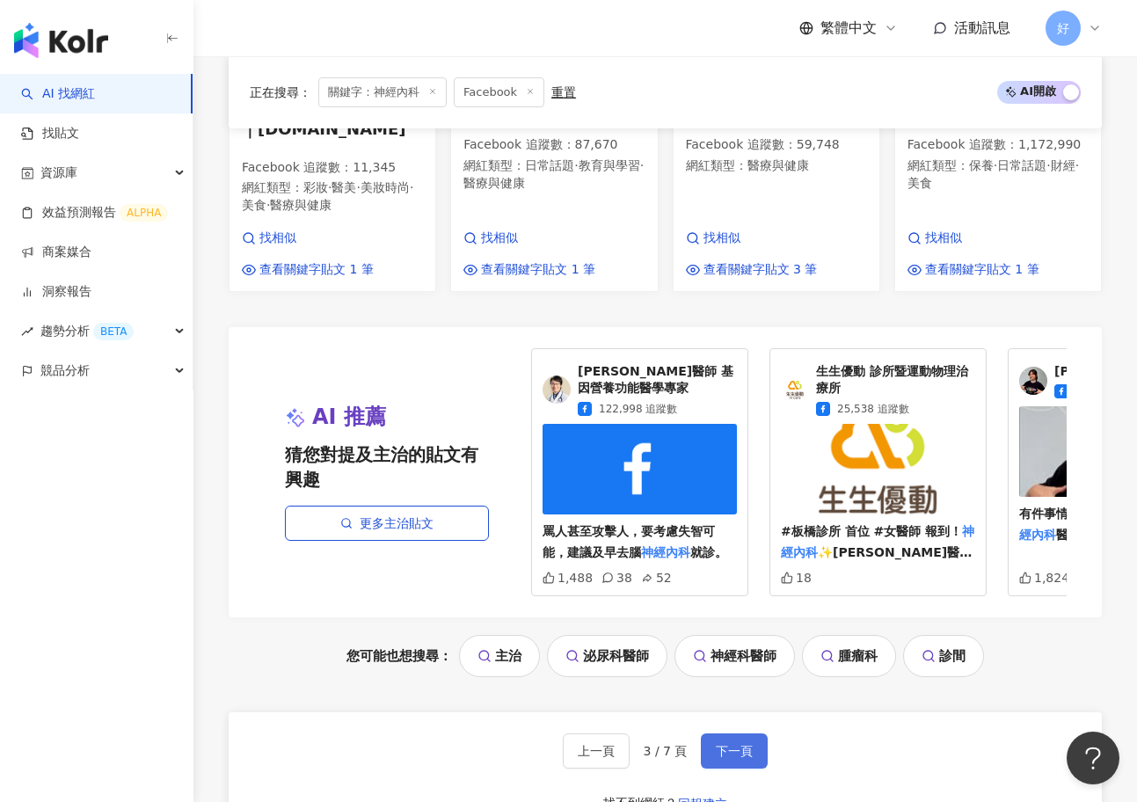
click at [736, 733] on button "下一頁" at bounding box center [734, 750] width 67 height 35
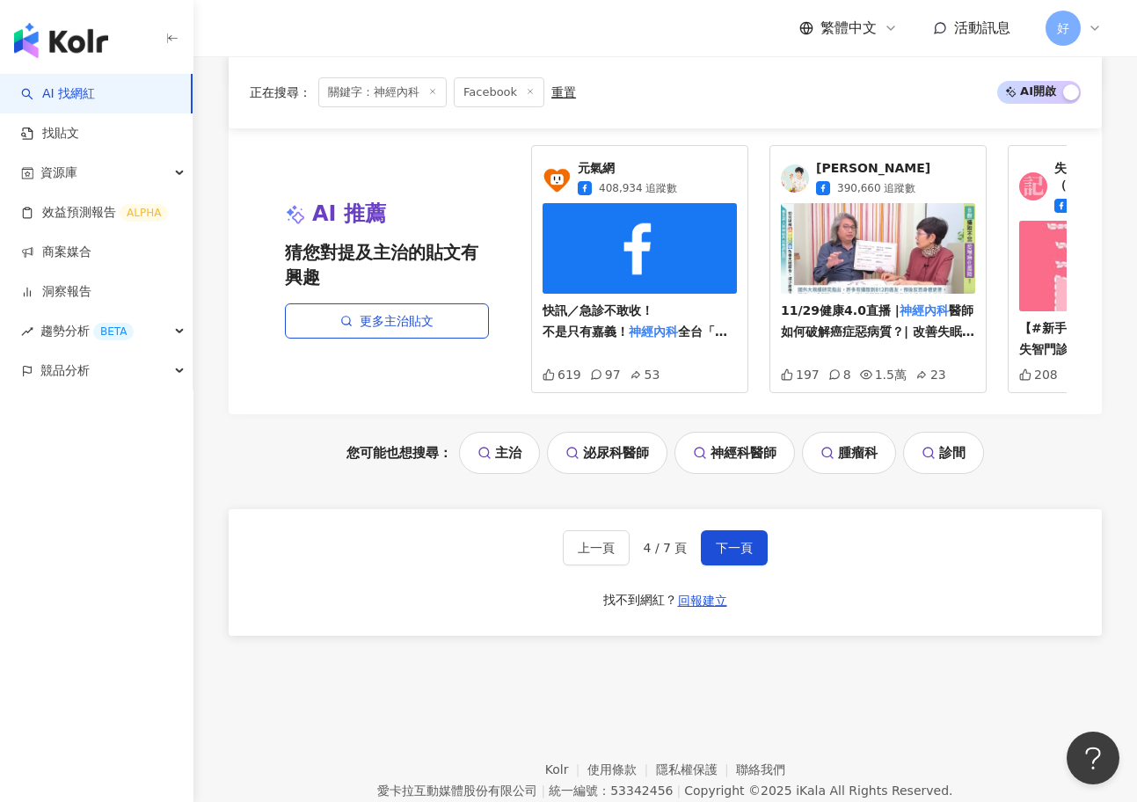
scroll to position [1991, 0]
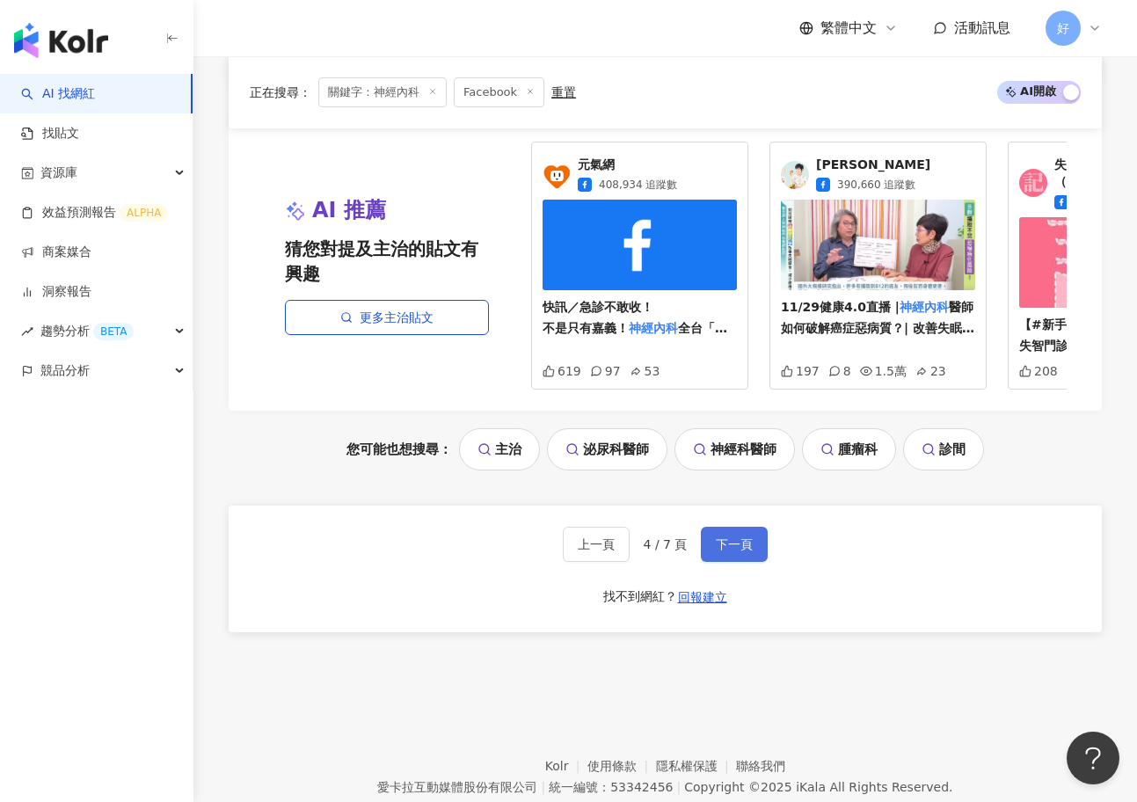
click at [736, 537] on span "下一頁" at bounding box center [734, 544] width 37 height 14
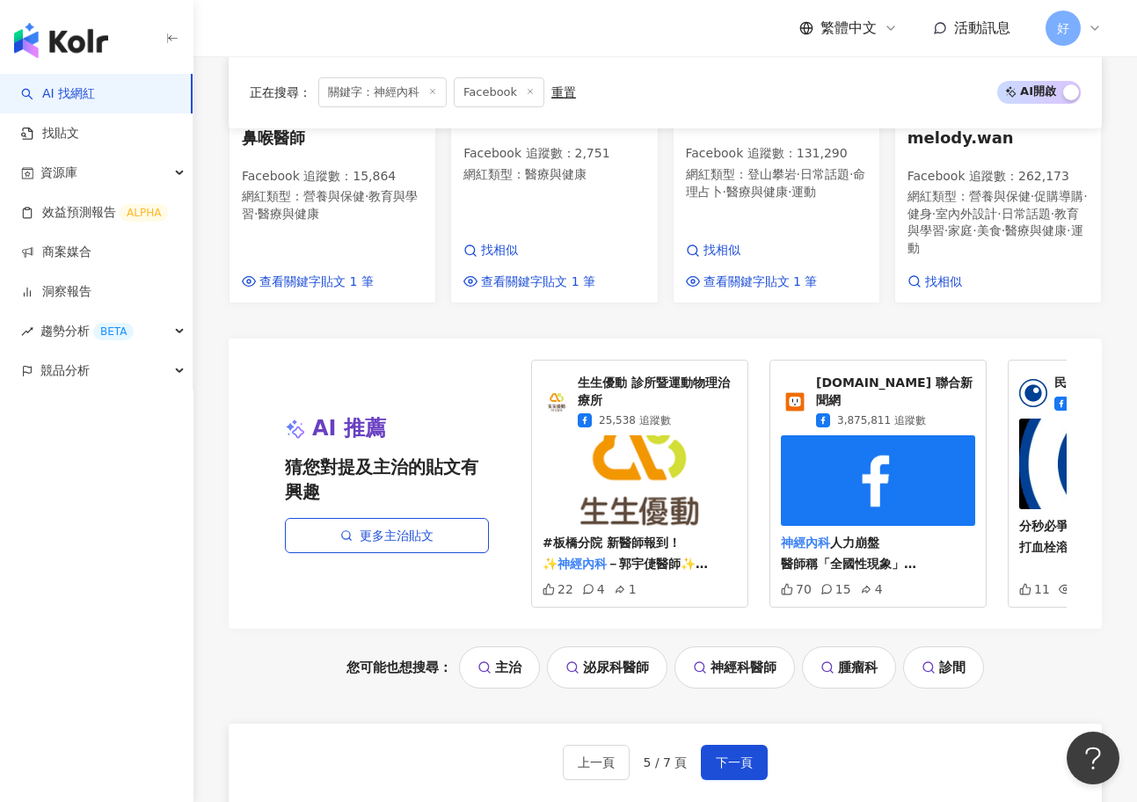
scroll to position [1781, 0]
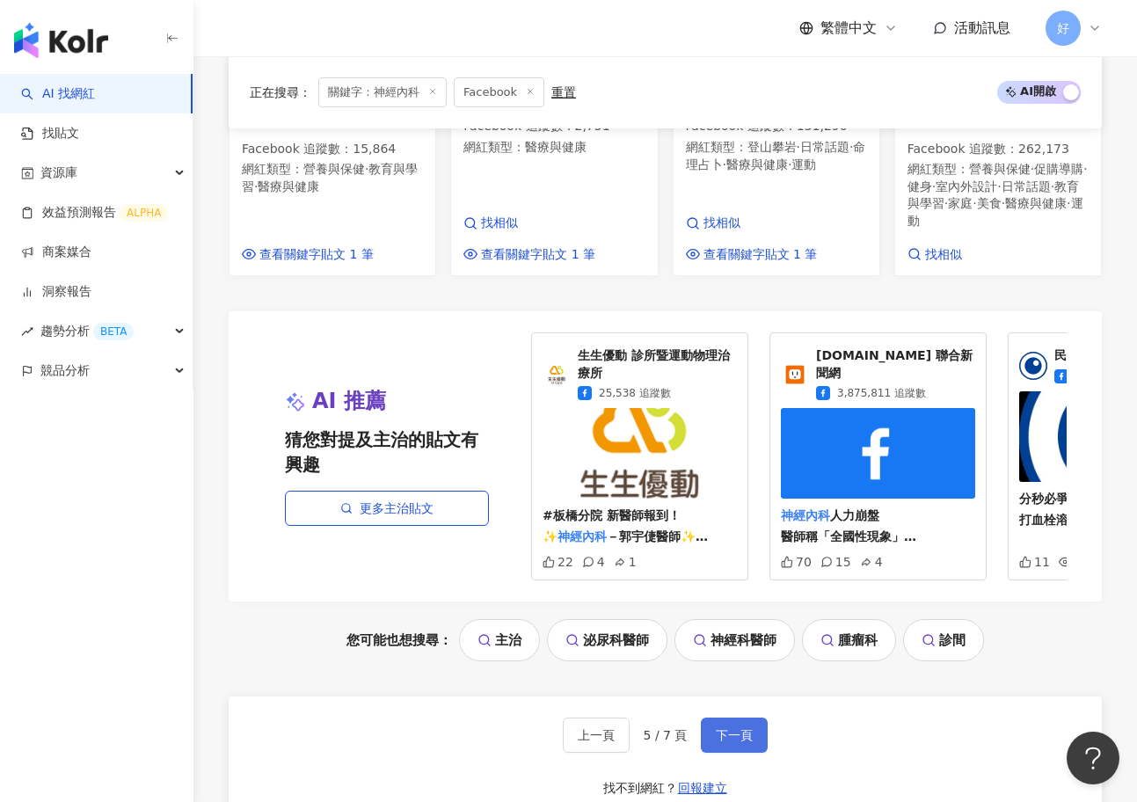
click at [740, 728] on span "下一頁" at bounding box center [734, 735] width 37 height 14
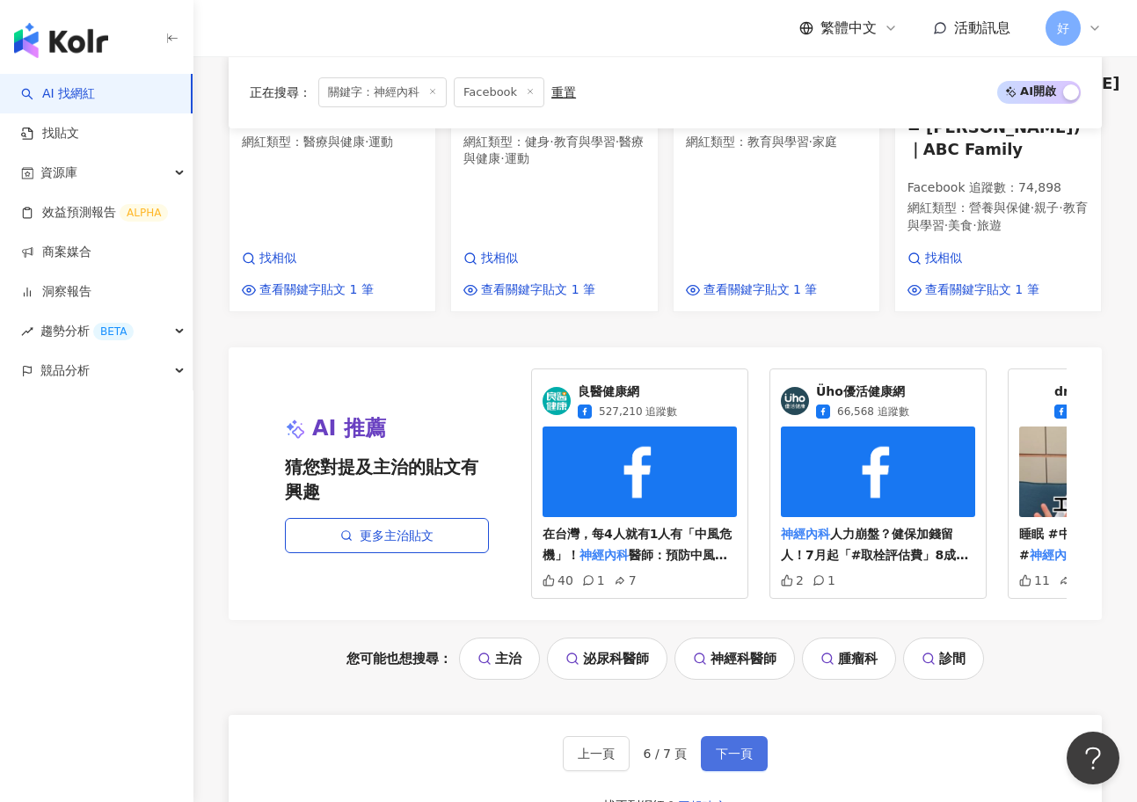
scroll to position [1745, 0]
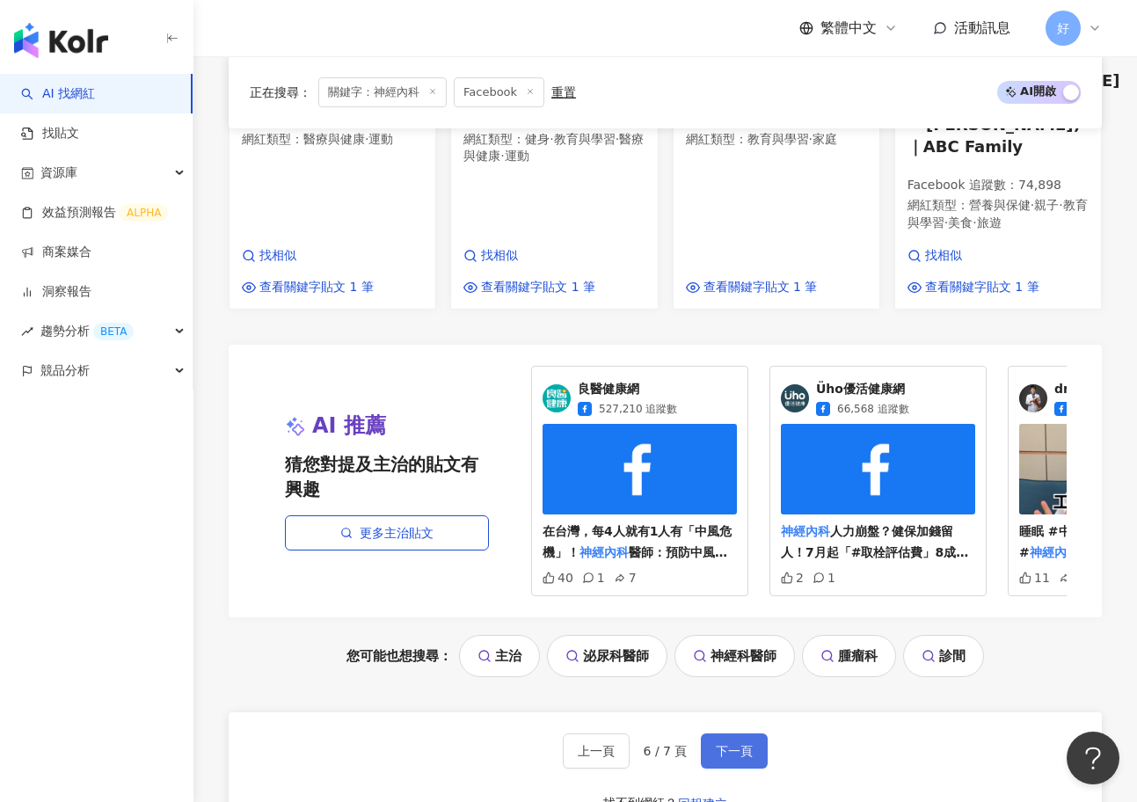
click at [738, 744] on span "下一頁" at bounding box center [734, 751] width 37 height 14
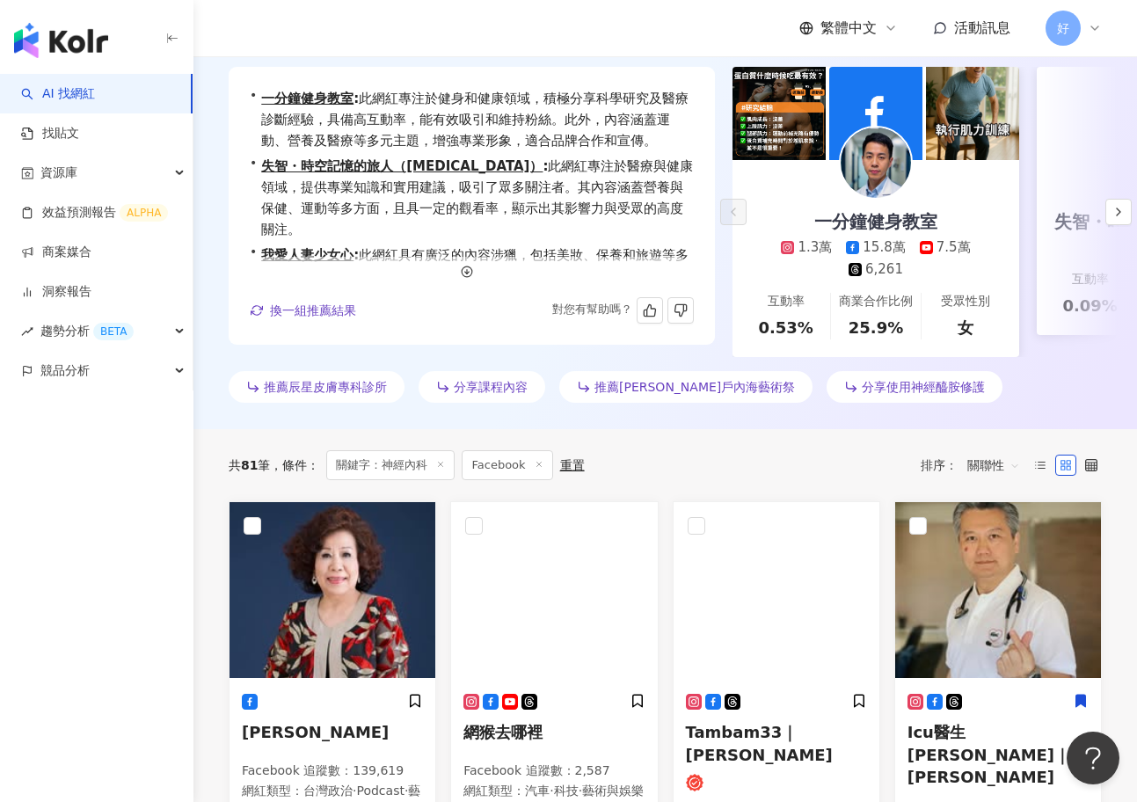
scroll to position [0, 0]
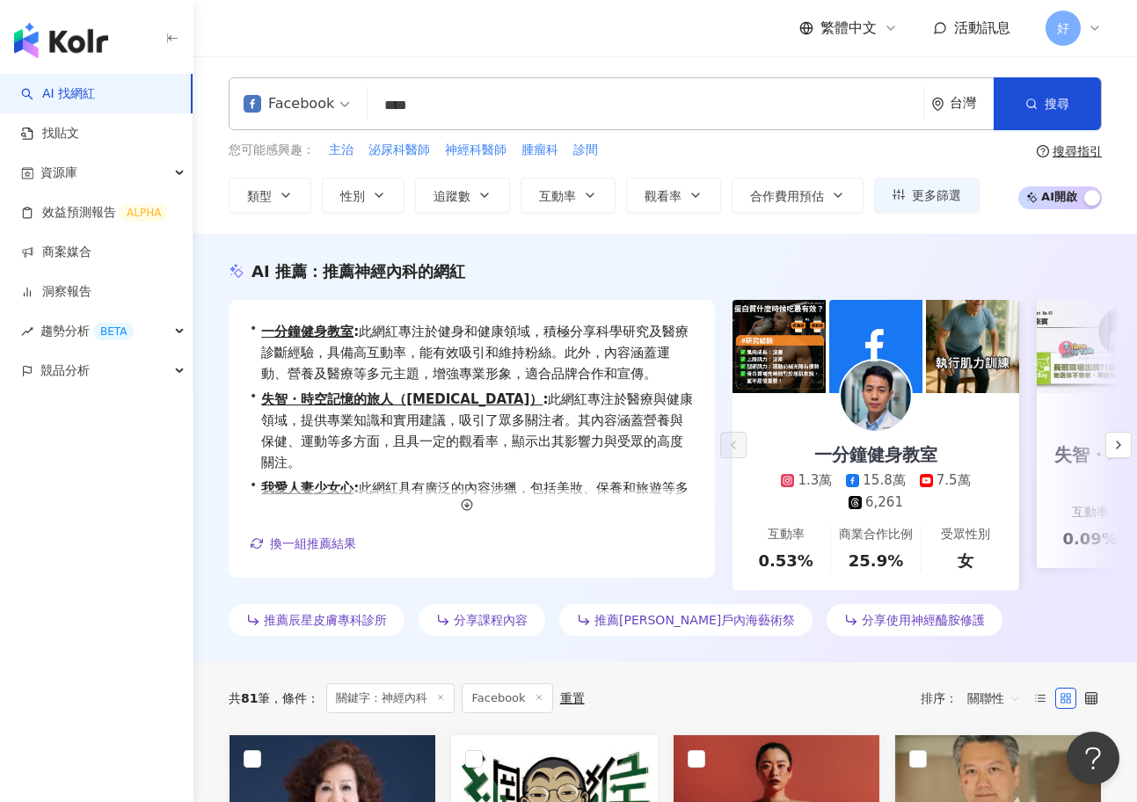
click at [443, 93] on input "****" at bounding box center [645, 105] width 542 height 33
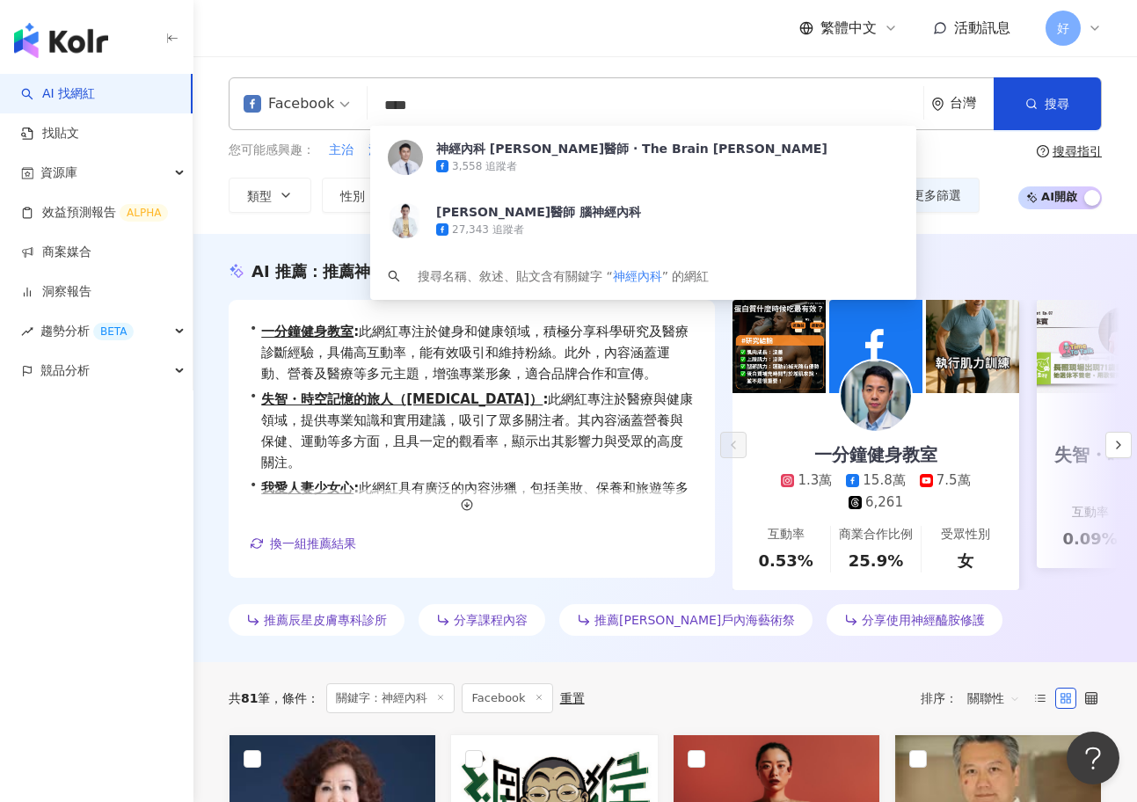
drag, startPoint x: 451, startPoint y: 103, endPoint x: 363, endPoint y: 103, distance: 87.9
click at [363, 103] on div "Facebook **** 台灣 搜尋 7c8ed81e-b75b-4cc7-806c-bd5fea9aabd3 神經內科 趙子豪醫師 · The Brain…" at bounding box center [665, 103] width 873 height 53
click at [464, 97] on input "****" at bounding box center [645, 105] width 542 height 33
drag, startPoint x: 459, startPoint y: 97, endPoint x: 246, endPoint y: 97, distance: 212.7
click at [246, 97] on div "Facebook **** 台灣 搜尋 7c8ed81e-b75b-4cc7-806c-bd5fea9aabd3 神經內科 趙子豪醫師 · The Brain…" at bounding box center [665, 103] width 873 height 53
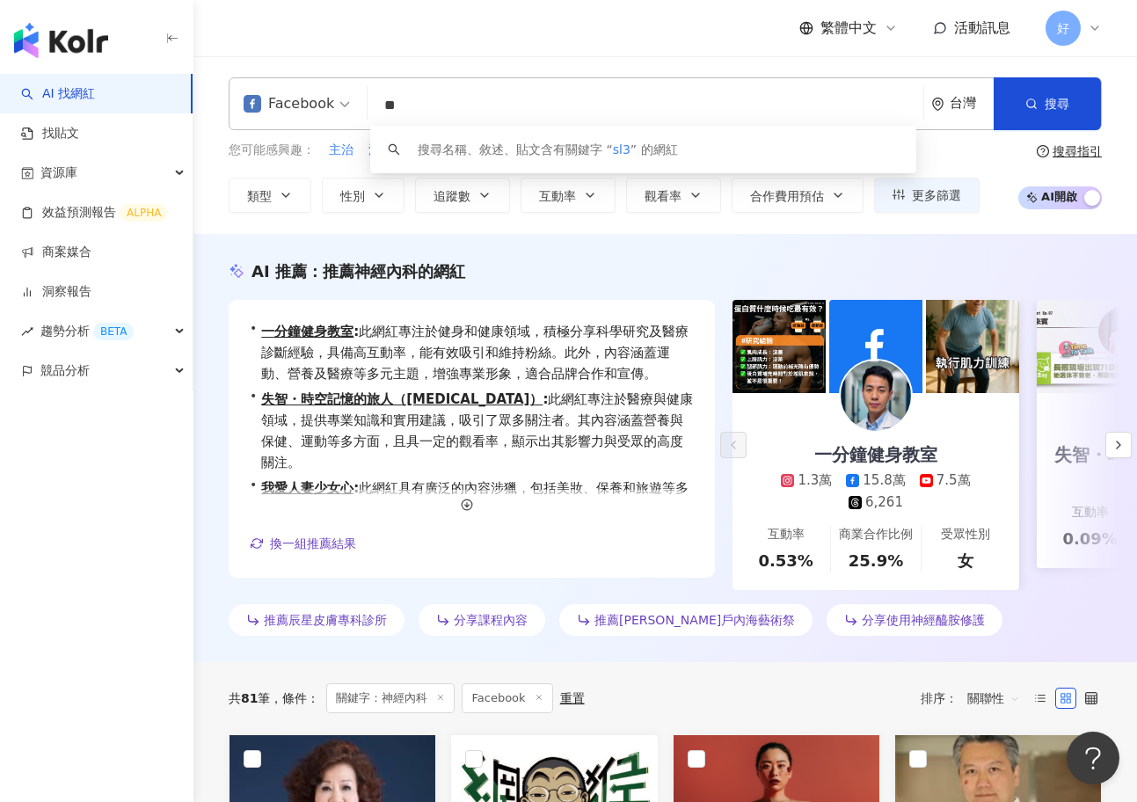
type input "*"
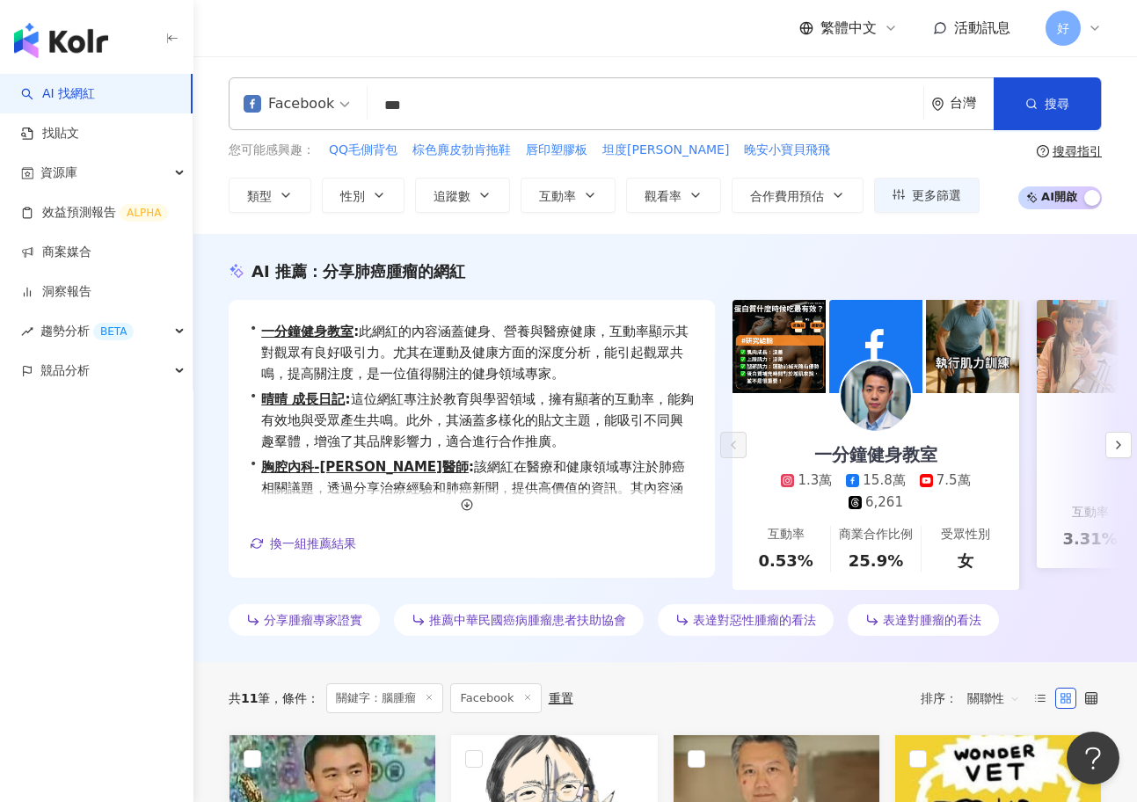
click at [462, 100] on input "***" at bounding box center [645, 105] width 542 height 33
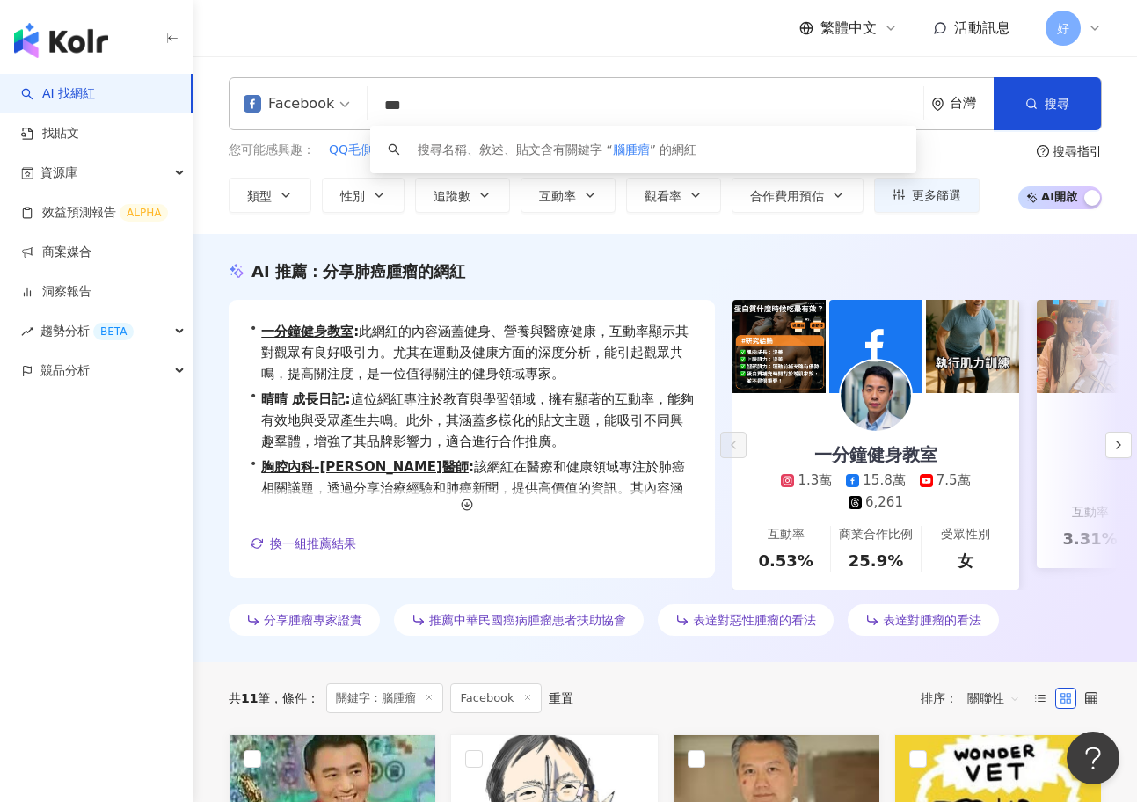
drag, startPoint x: 394, startPoint y: 100, endPoint x: 373, endPoint y: 100, distance: 21.1
click at [374, 100] on input "***" at bounding box center [645, 105] width 542 height 33
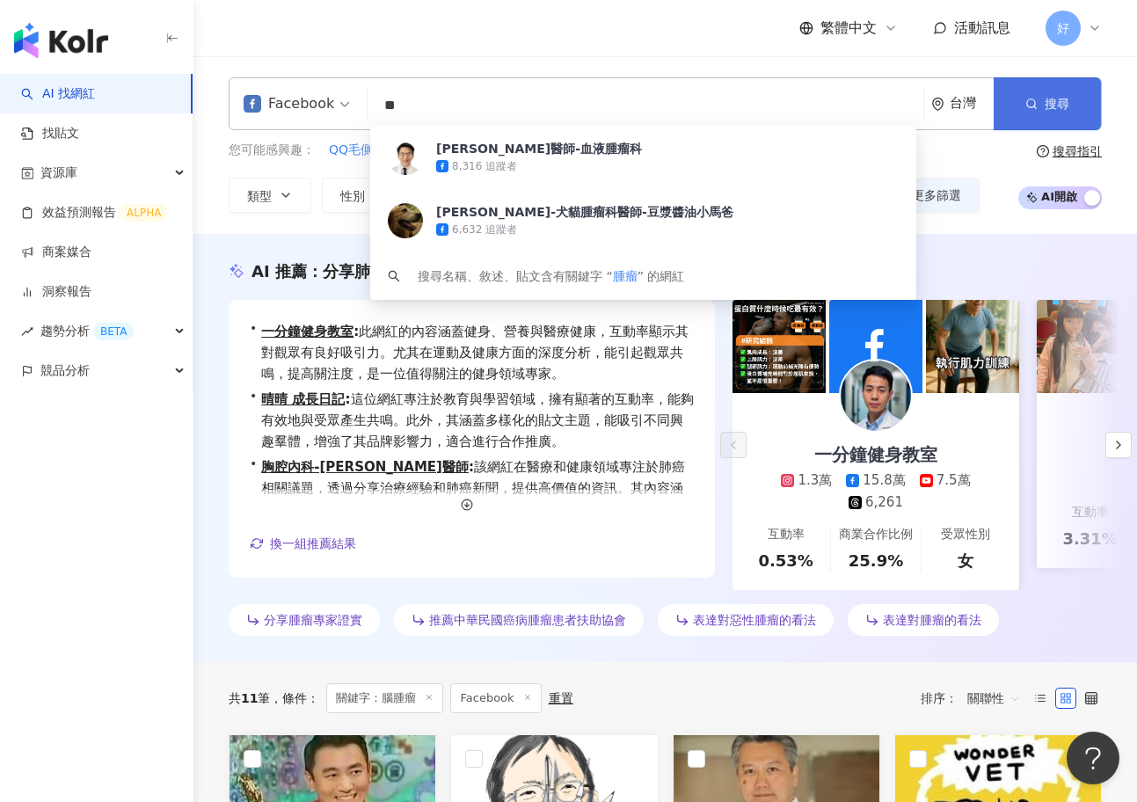
type input "**"
click at [1064, 103] on span "搜尋" at bounding box center [1056, 104] width 25 height 14
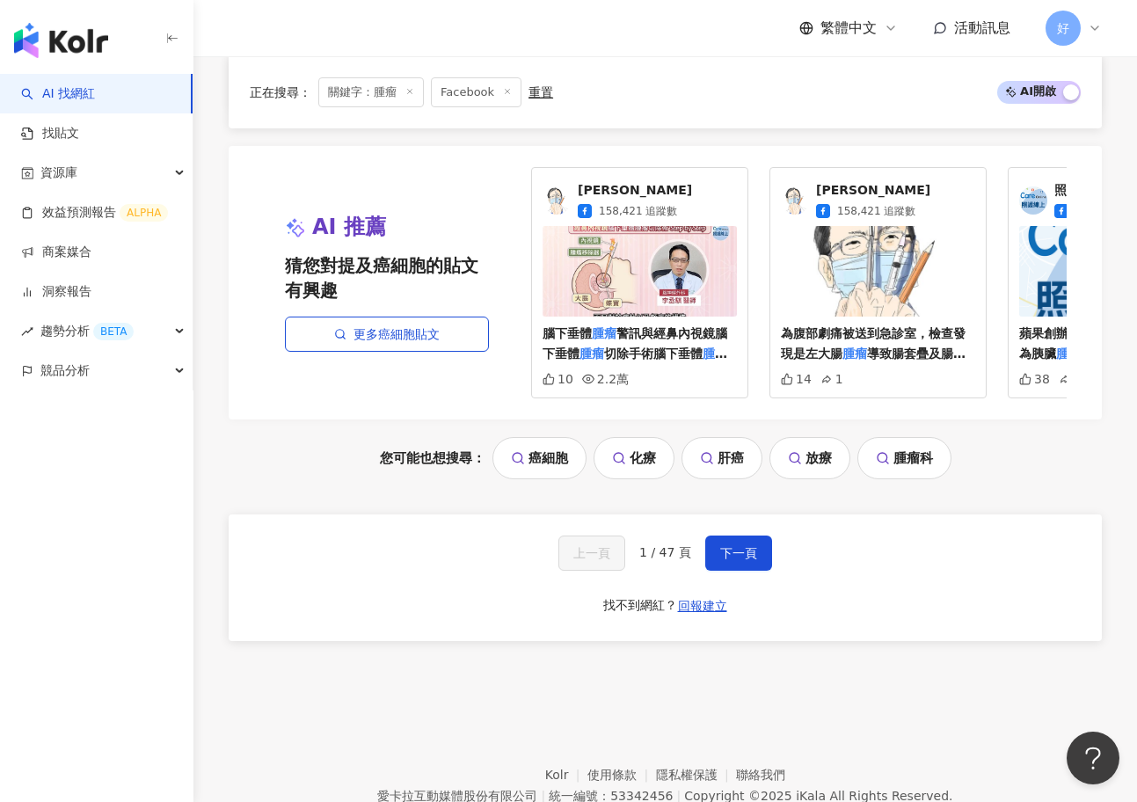
scroll to position [2019, 0]
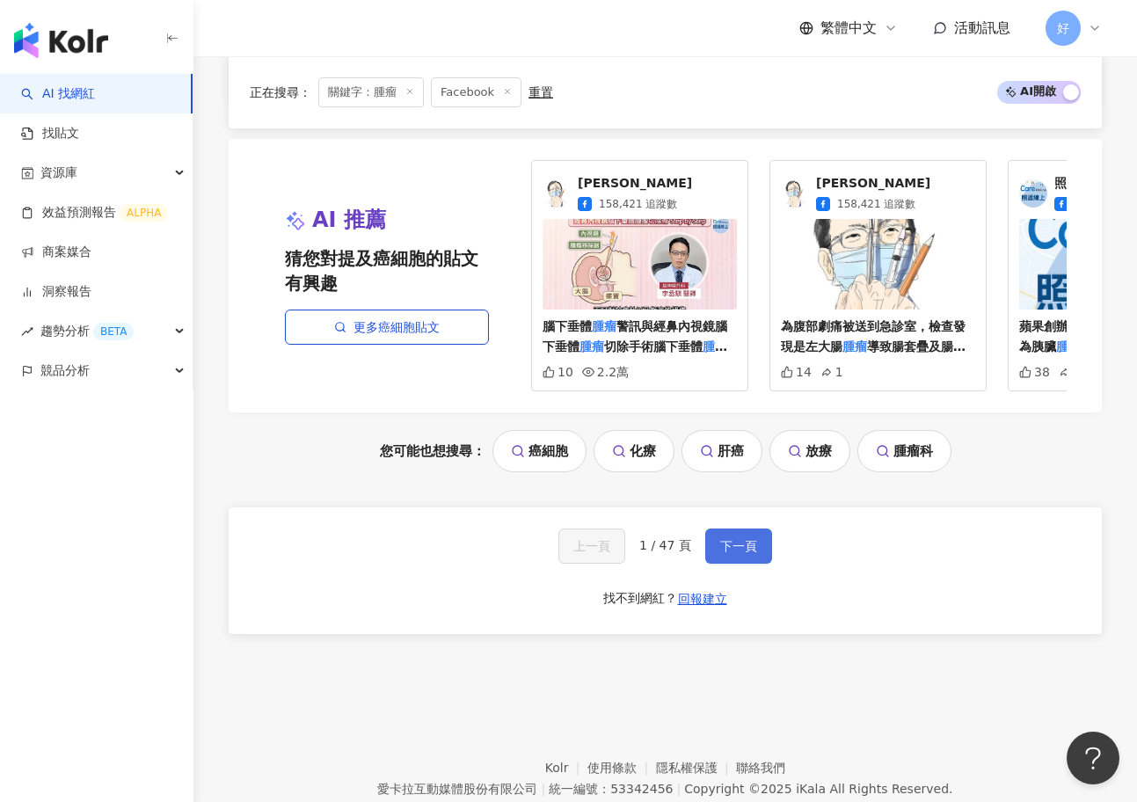
click at [736, 539] on span "下一頁" at bounding box center [738, 546] width 37 height 14
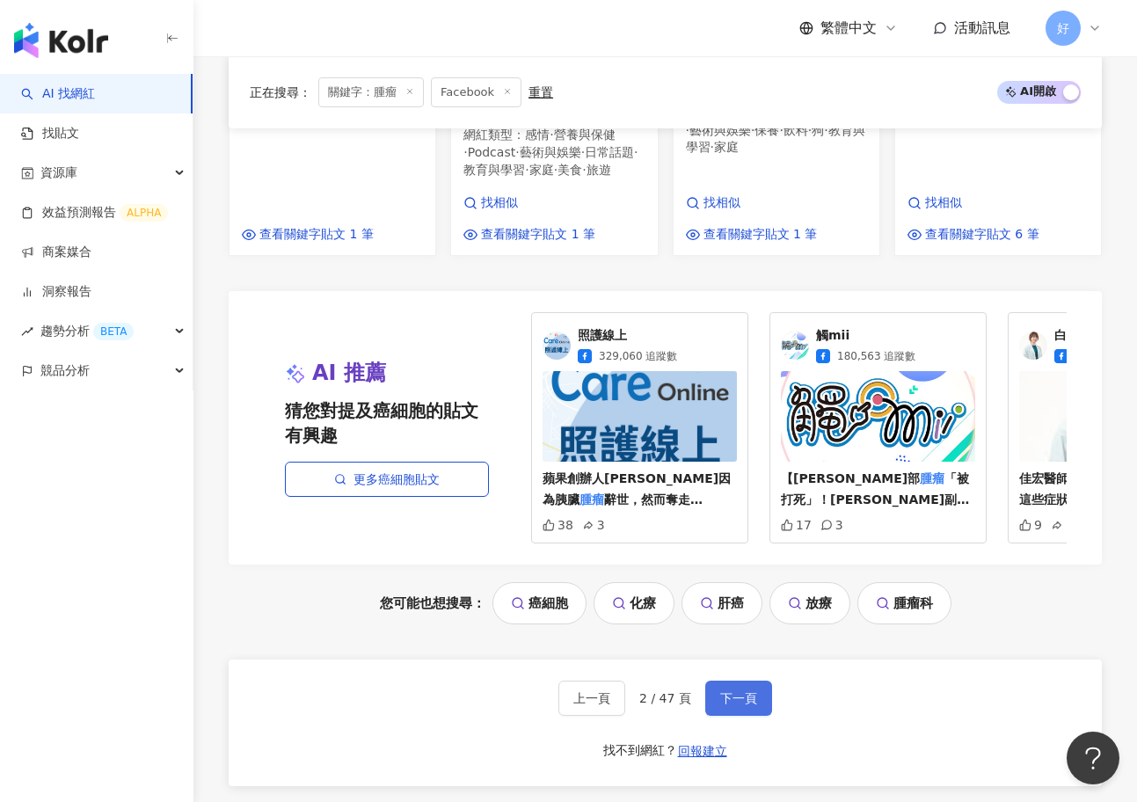
scroll to position [1801, 0]
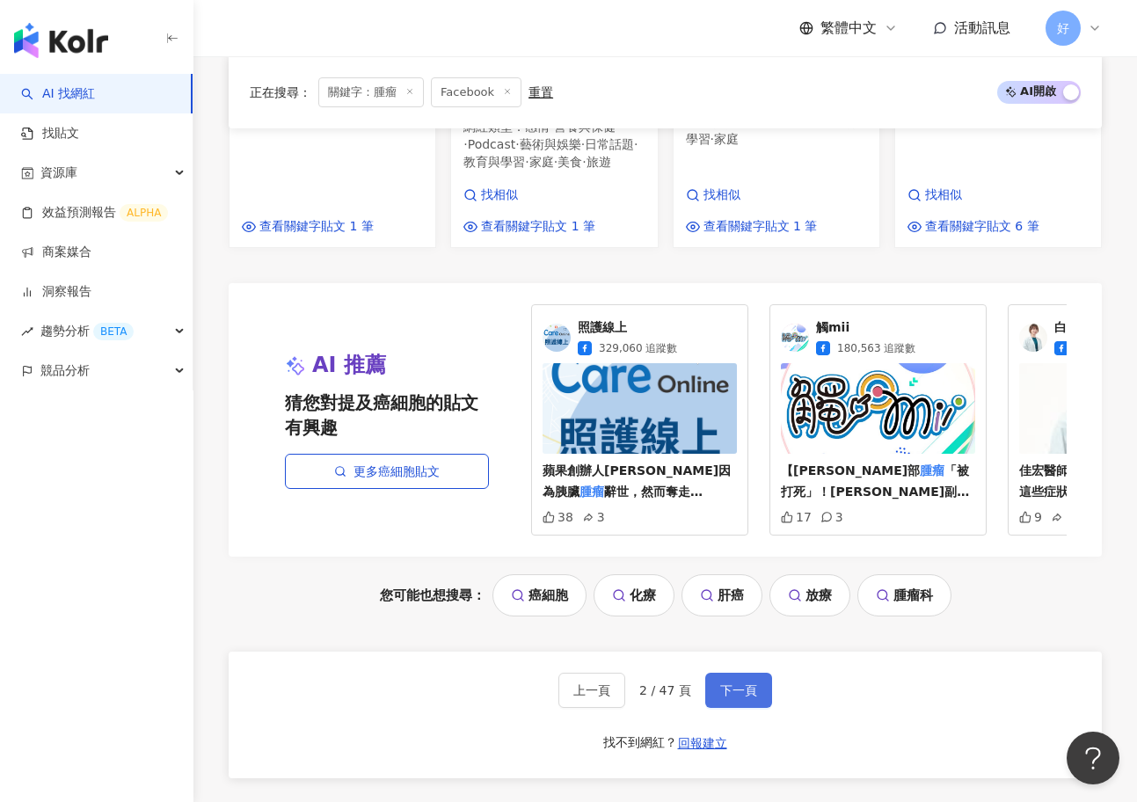
click at [745, 673] on button "下一頁" at bounding box center [738, 690] width 67 height 35
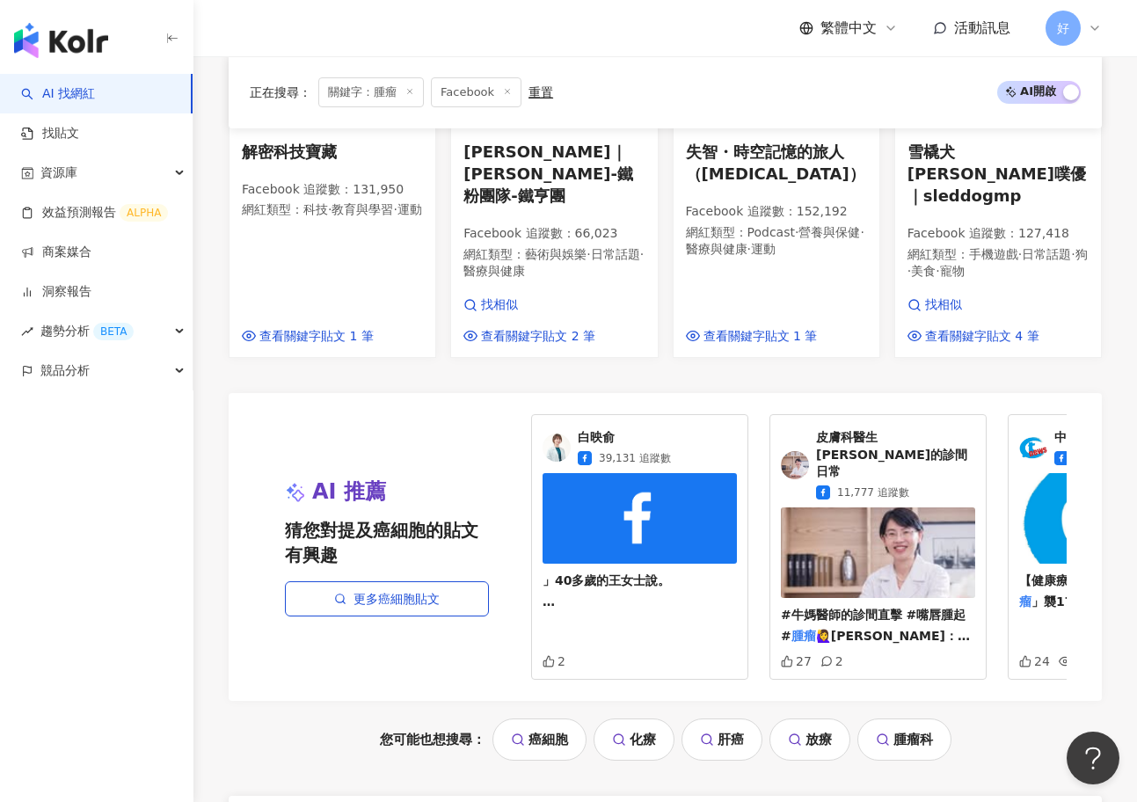
scroll to position [1952, 0]
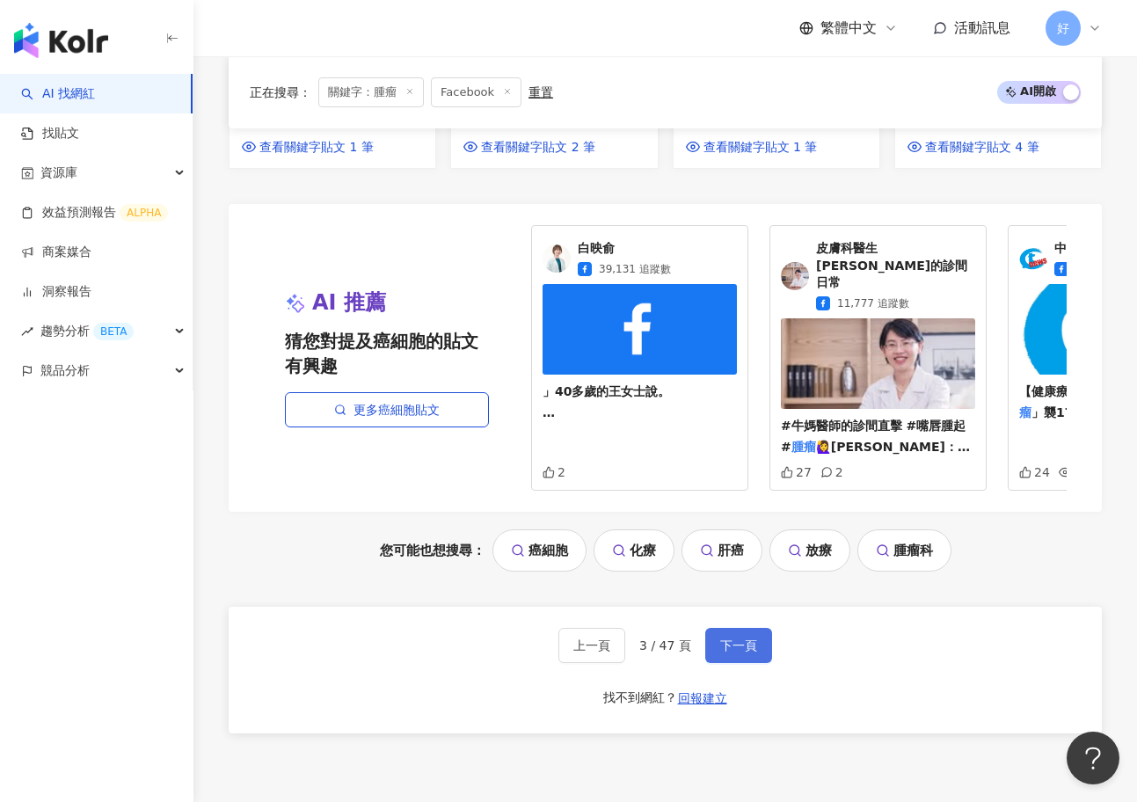
click at [747, 638] on span "下一頁" at bounding box center [738, 645] width 37 height 14
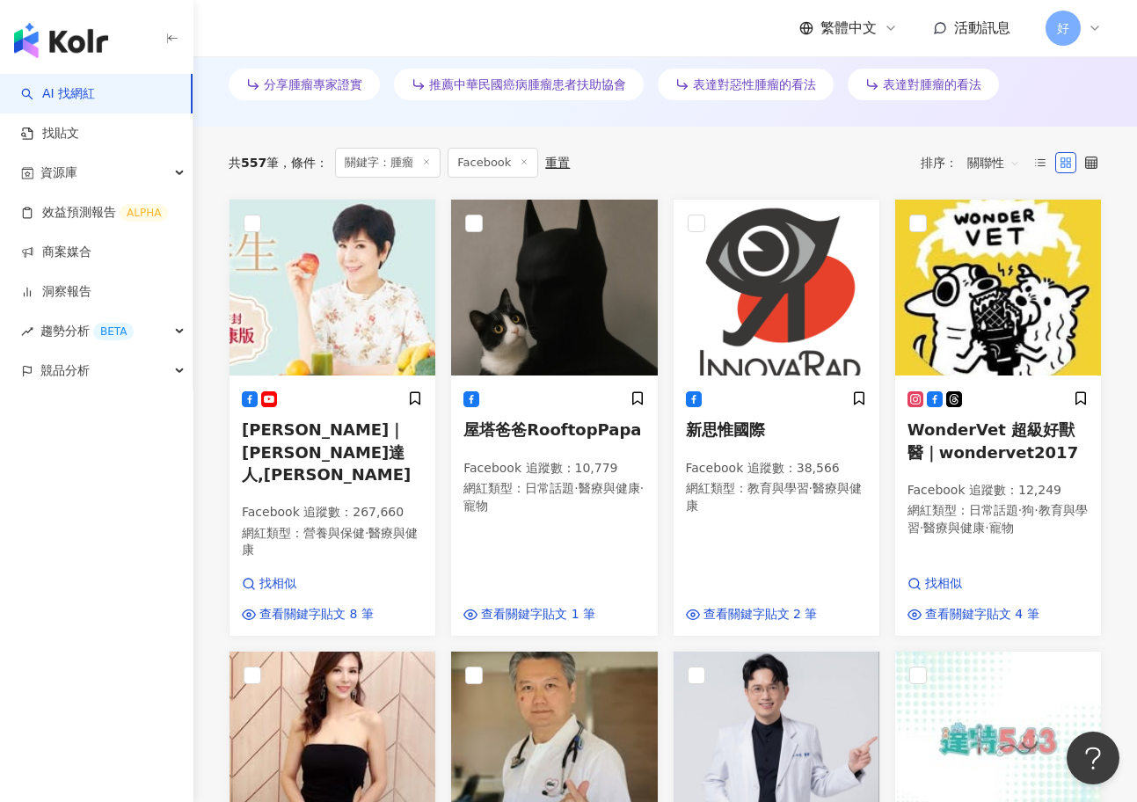
scroll to position [533, 0]
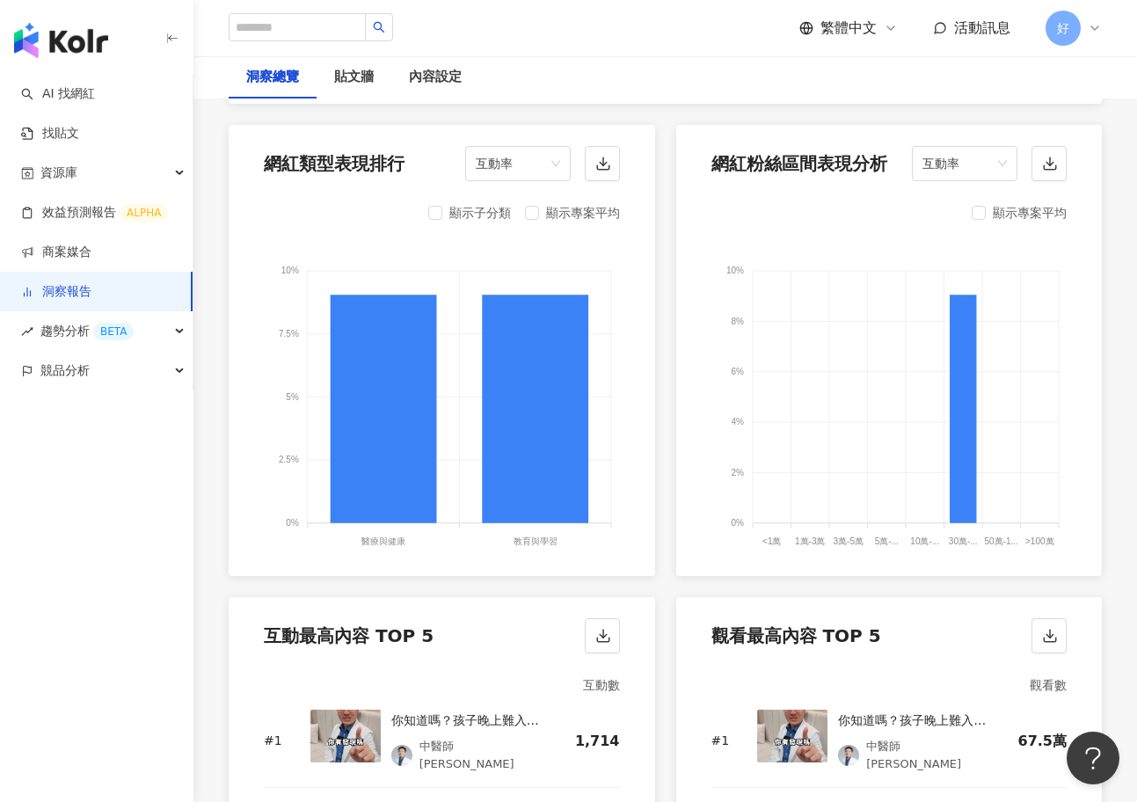
scroll to position [1843, 0]
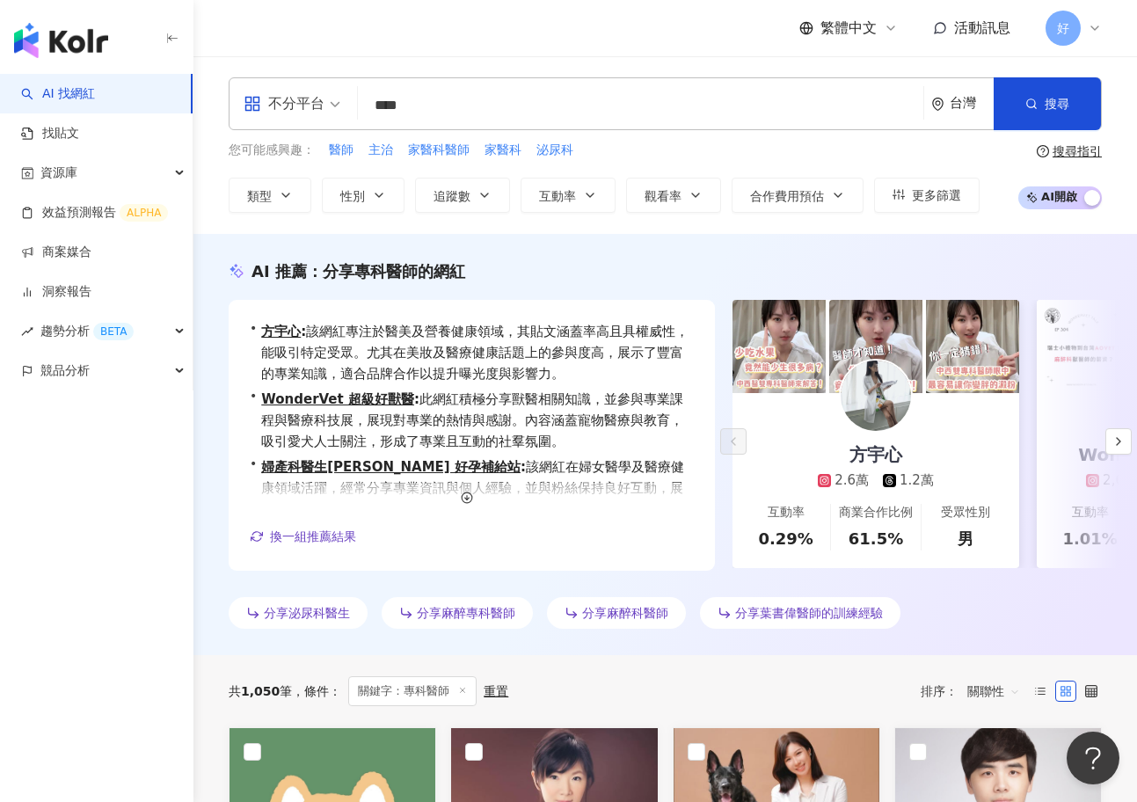
click at [440, 105] on input "****" at bounding box center [640, 105] width 551 height 33
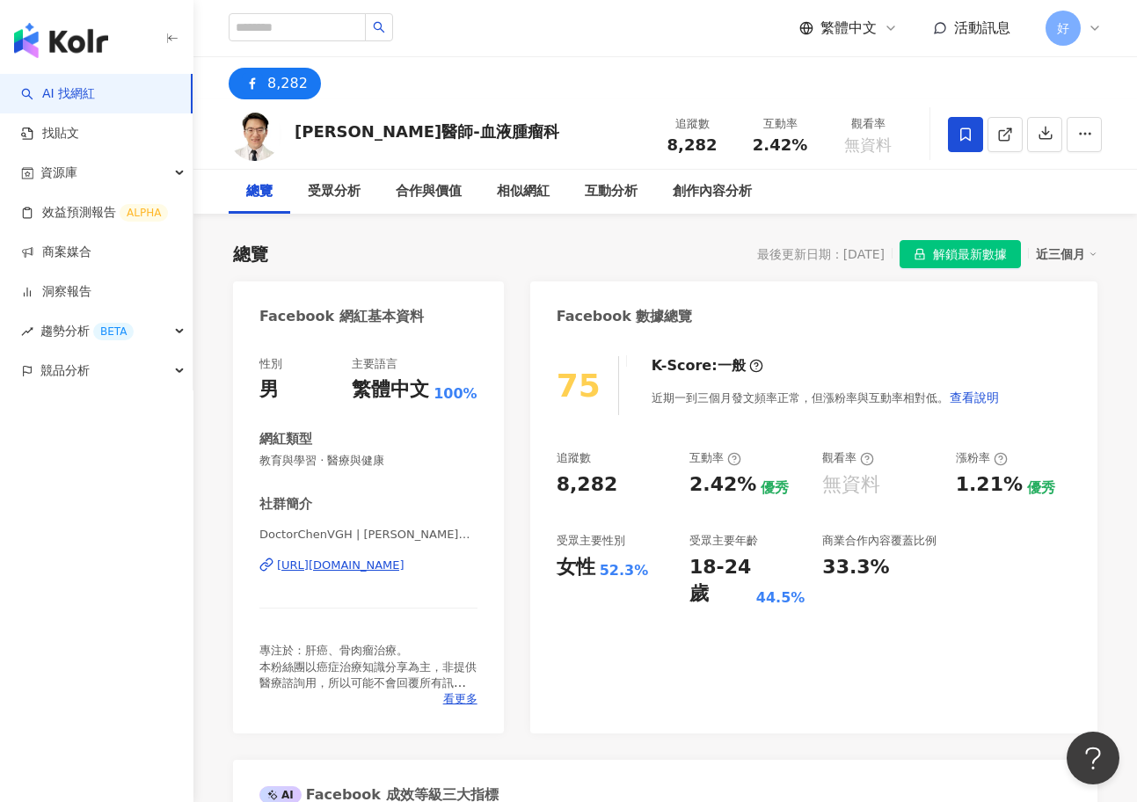
click at [963, 134] on icon at bounding box center [965, 135] width 16 height 16
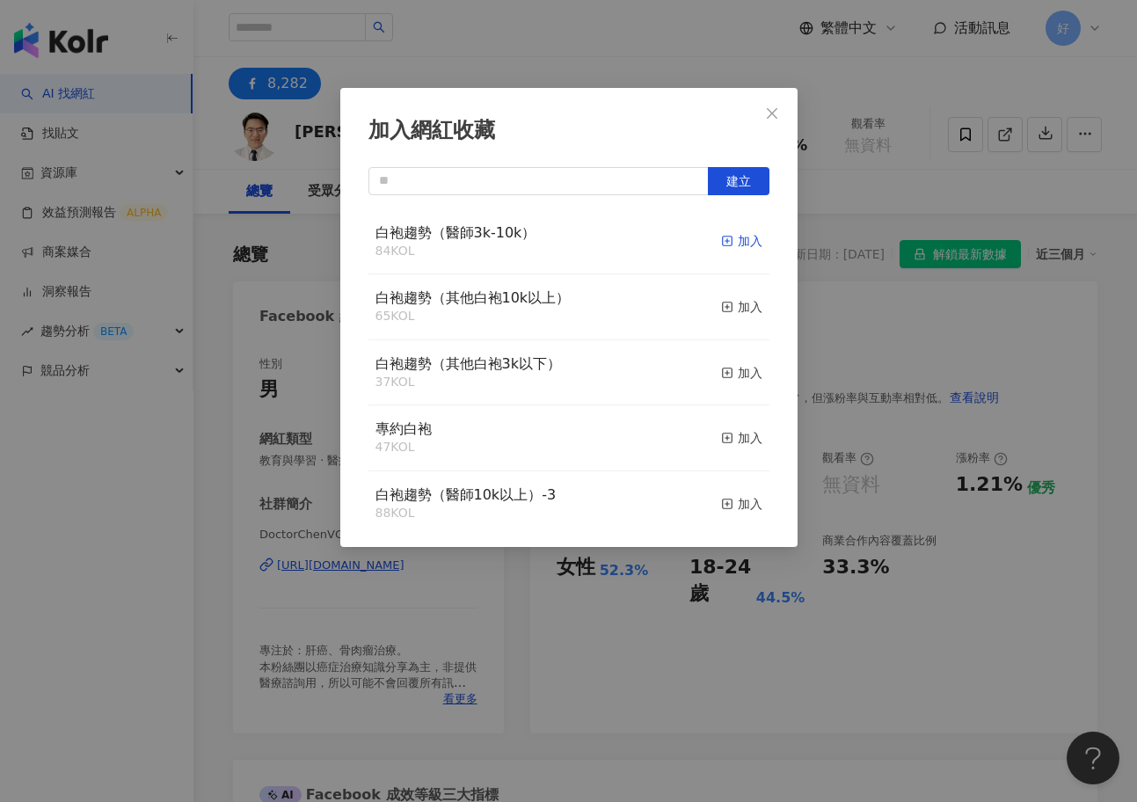
click at [736, 239] on div "加入" at bounding box center [741, 240] width 41 height 19
click at [461, 631] on div "加入網紅收藏 建立 白袍趨勢（醫師3k-10k） 85 KOL 已加入 白袍趨勢（其他白袍10k以上） 65 KOL 加入 白袍趨勢（其他白袍3k以下） 37…" at bounding box center [568, 401] width 1137 height 802
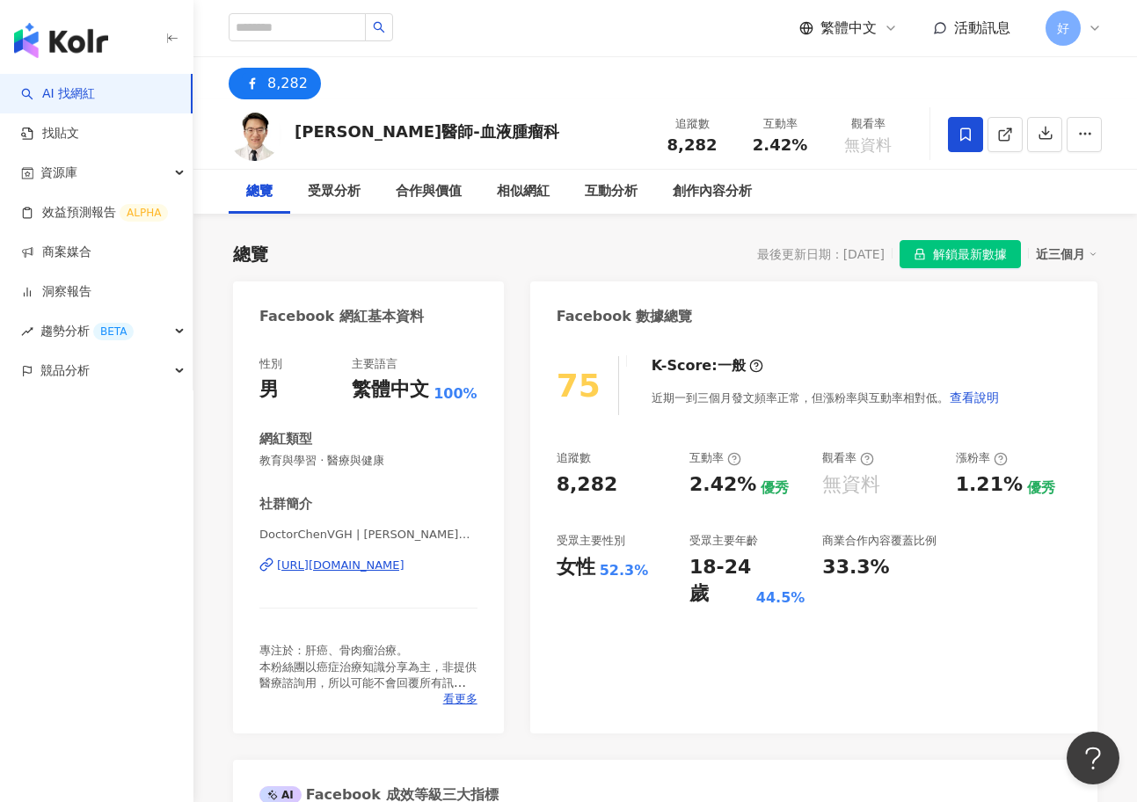
click at [434, 567] on div "加入網紅收藏 建立 白袍趨勢（醫師3k-10k） 85 KOL 已加入 白袍趨勢（其他白袍10k以上） 65 KOL 加入 白袍趨勢（其他白袍3k以下） 37…" at bounding box center [568, 401] width 1137 height 802
click at [400, 571] on div "[URL][DOMAIN_NAME]" at bounding box center [340, 565] width 127 height 16
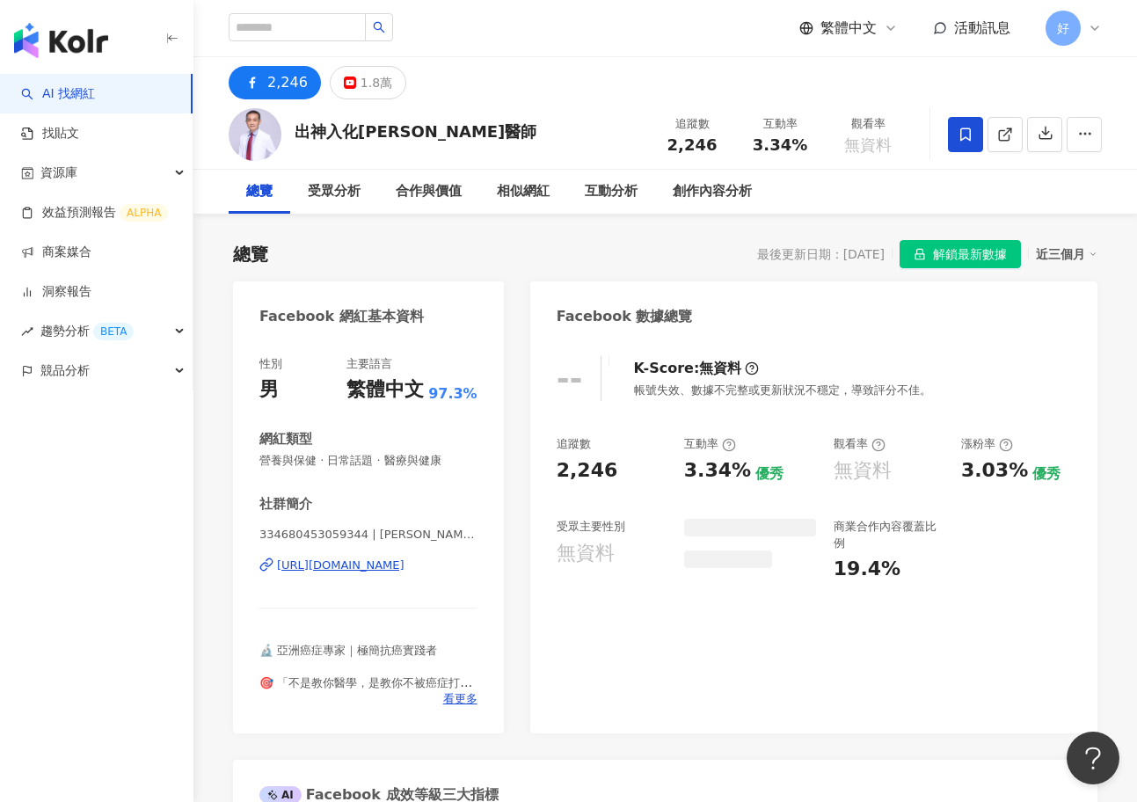
click at [404, 564] on div "https://www.facebook.com/334680453059344" at bounding box center [340, 565] width 127 height 16
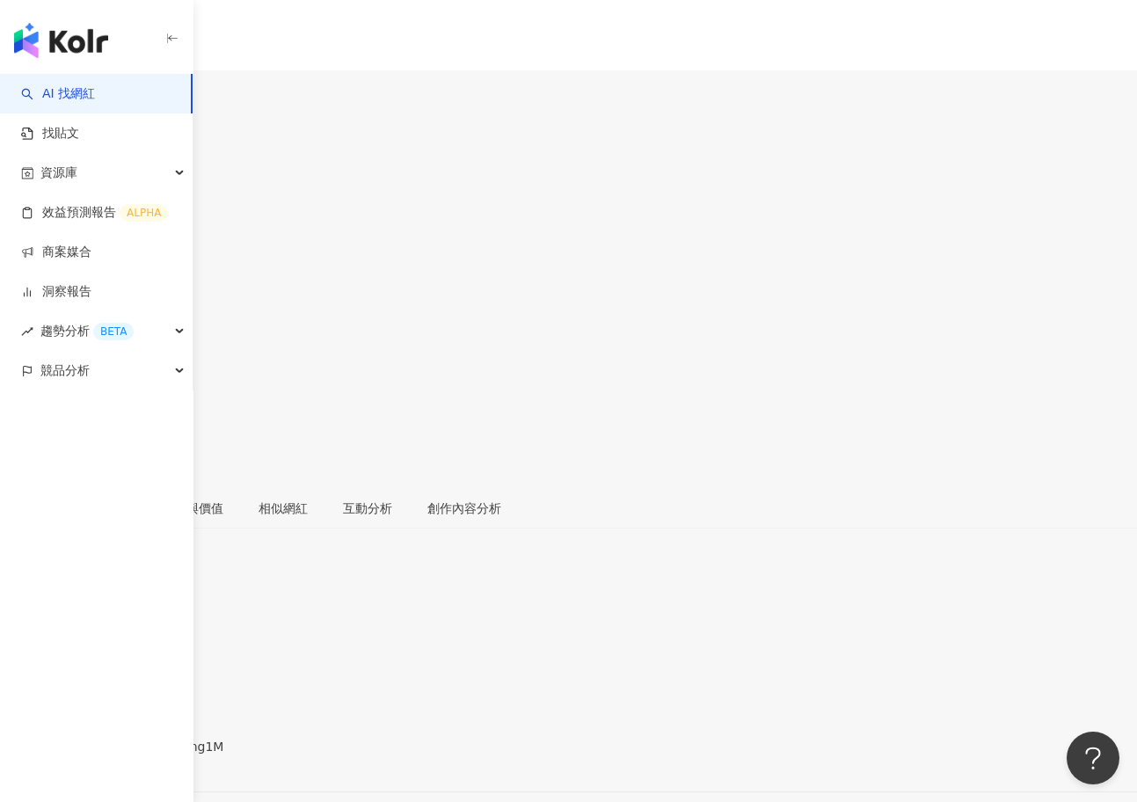
click at [155, 754] on div "https://www.facebook.com/670592979766640" at bounding box center [86, 761] width 137 height 14
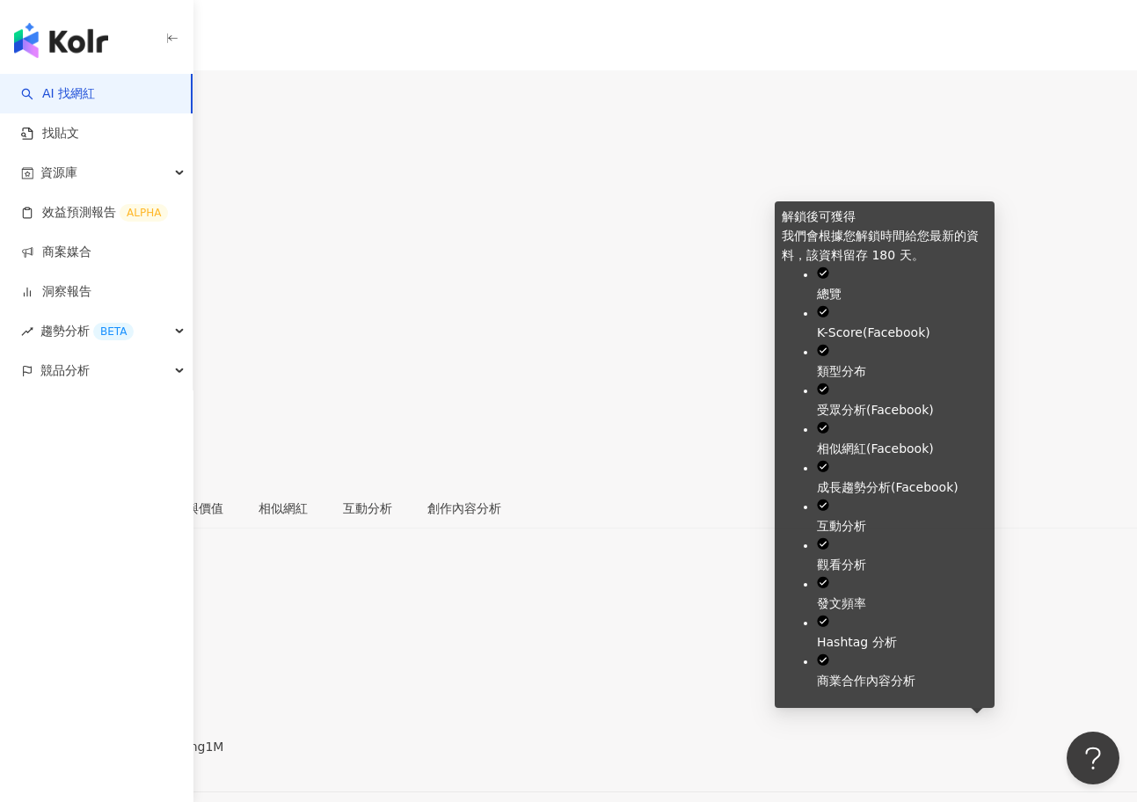
click at [10, 368] on icon at bounding box center [6, 373] width 8 height 11
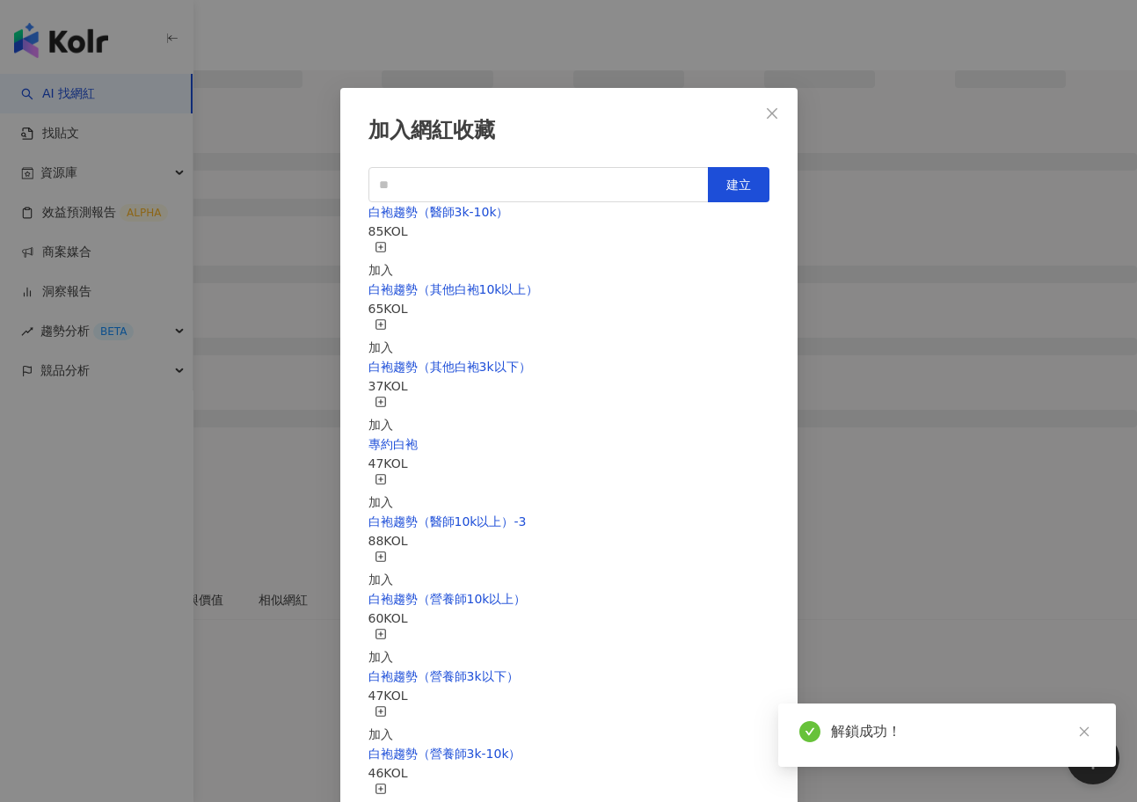
click at [393, 241] on div "加入" at bounding box center [380, 260] width 25 height 39
click at [853, 283] on div "加入網紅收藏 建立 白袍趨勢（醫師3k-10k） 86 KOL 已加入 白袍趨勢（其他白袍10k以上） 65 KOL 加入 白袍趨勢（其他白袍3k以下） 37…" at bounding box center [568, 401] width 1137 height 802
